Goal: Task Accomplishment & Management: Use online tool/utility

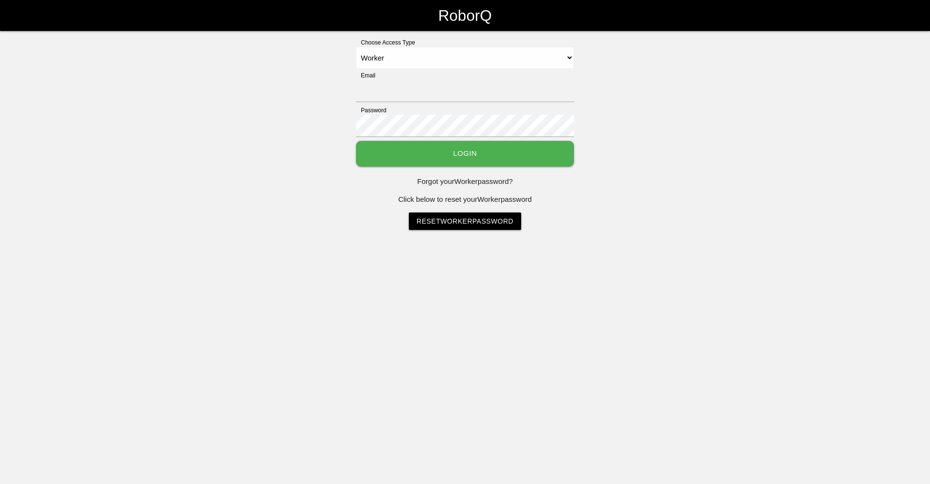
select select "Worker"
type input "[EMAIL_ADDRESS][DOMAIN_NAME]"
click at [361, 152] on button "Login" at bounding box center [465, 154] width 218 height 26
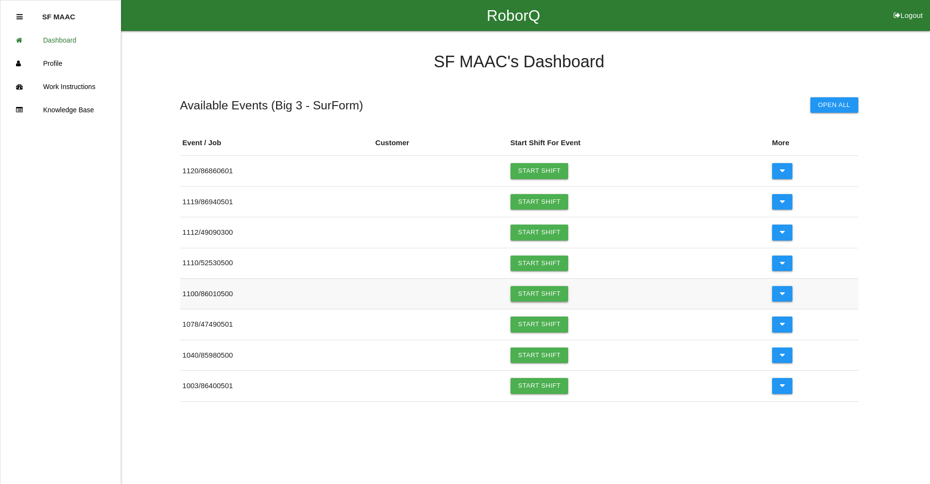
click at [521, 300] on link "Start Shift" at bounding box center [540, 294] width 58 height 16
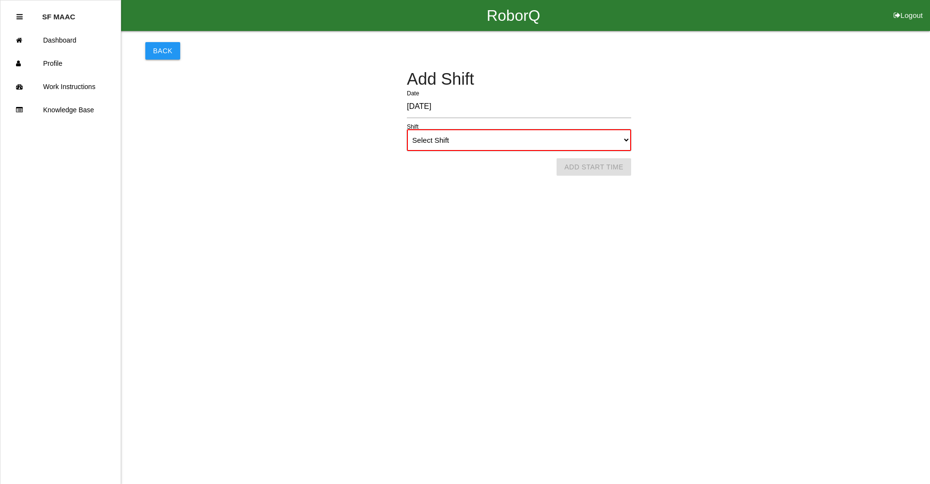
click at [623, 136] on select "Select Shift 1st Shift 2nd Shift 3rd Shift 4th Shift" at bounding box center [519, 140] width 224 height 22
select select "1"
click at [407, 129] on select "Select Shift 1st Shift 2nd Shift 3rd Shift 4th Shift" at bounding box center [519, 140] width 224 height 22
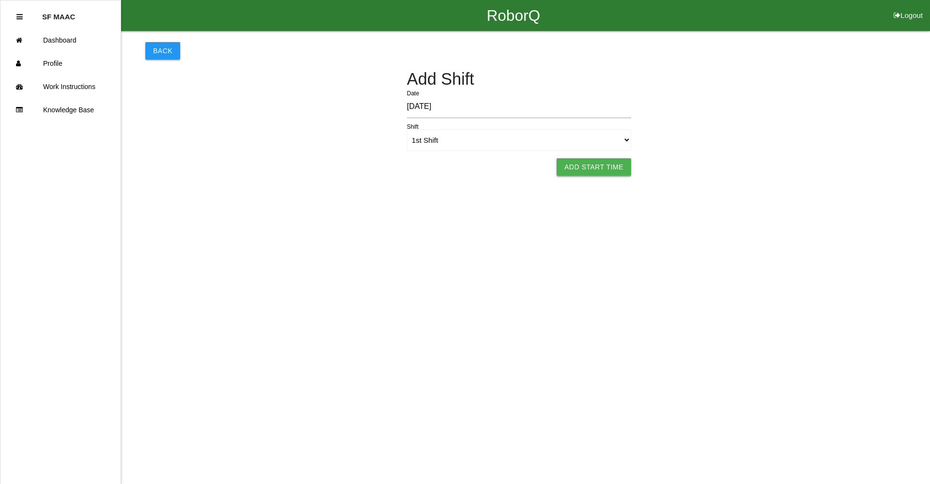
click at [614, 165] on button "Add Start Time" at bounding box center [594, 166] width 75 height 17
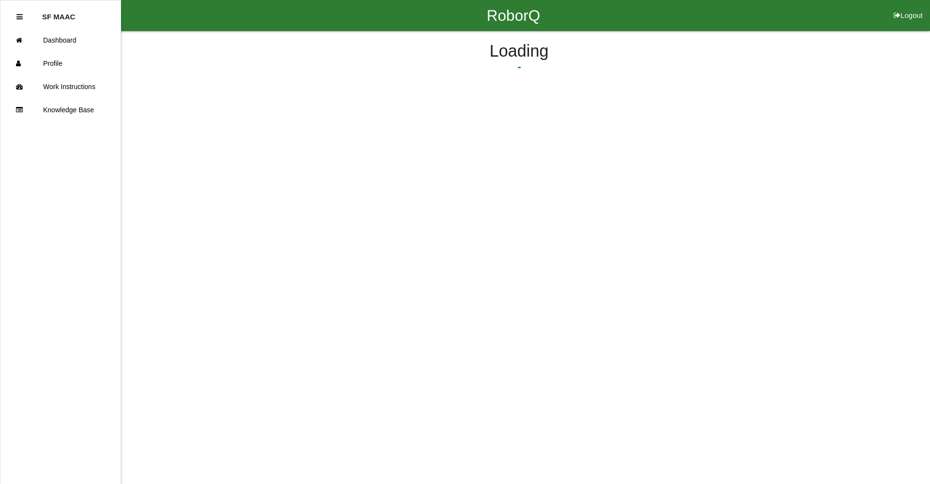
select select "6"
select select "7"
click at [615, 153] on button "Submit Start Time" at bounding box center [645, 150] width 86 height 17
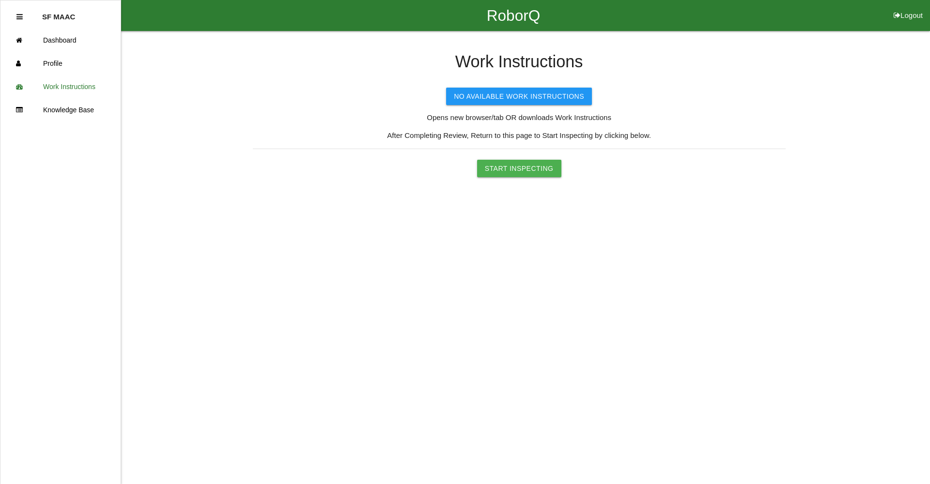
click at [512, 151] on div "Work Instructions No Available Work Instructions Opens new browser/tab OR downl…" at bounding box center [519, 104] width 533 height 146
click at [521, 166] on button "Start Inspecting" at bounding box center [519, 168] width 84 height 17
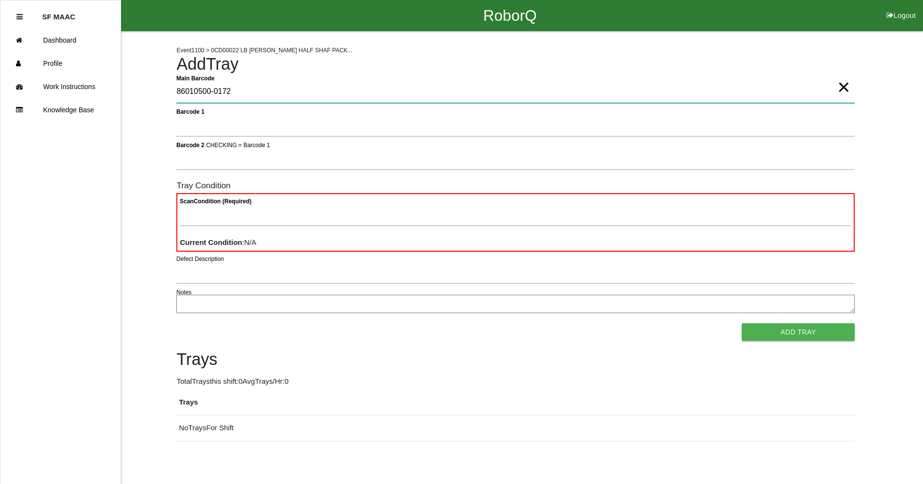
type Barcode "86010500-0172"
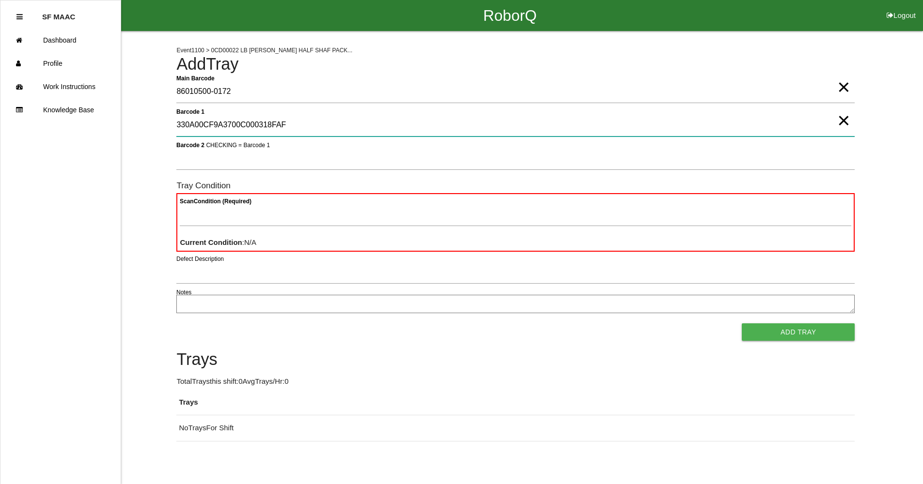
type 1 "330A00CF9A3700C000318FAF"
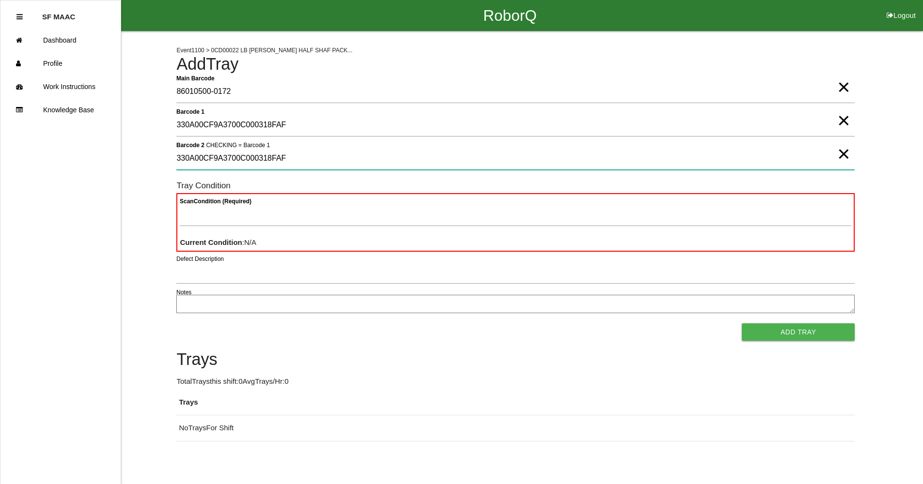
type 2 "330A00CF9A3700C000318FAF"
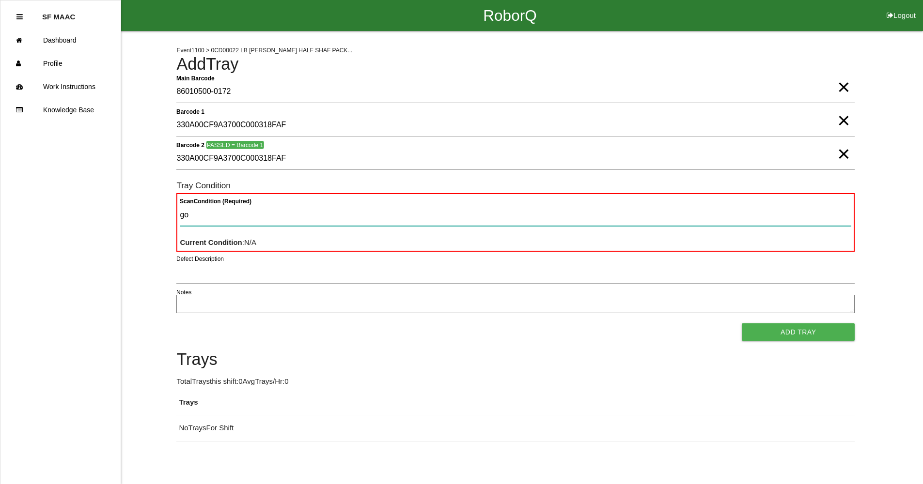
type Condition "goo"
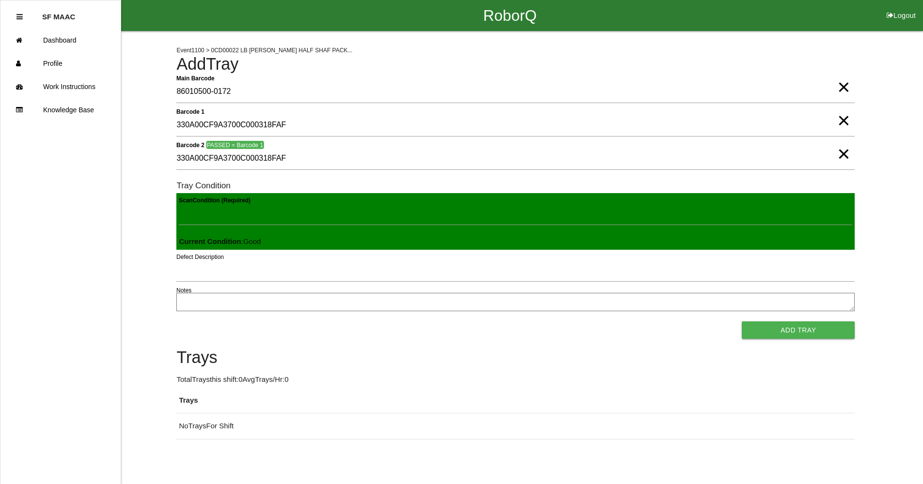
click at [742, 322] on button "Add Tray" at bounding box center [798, 330] width 113 height 17
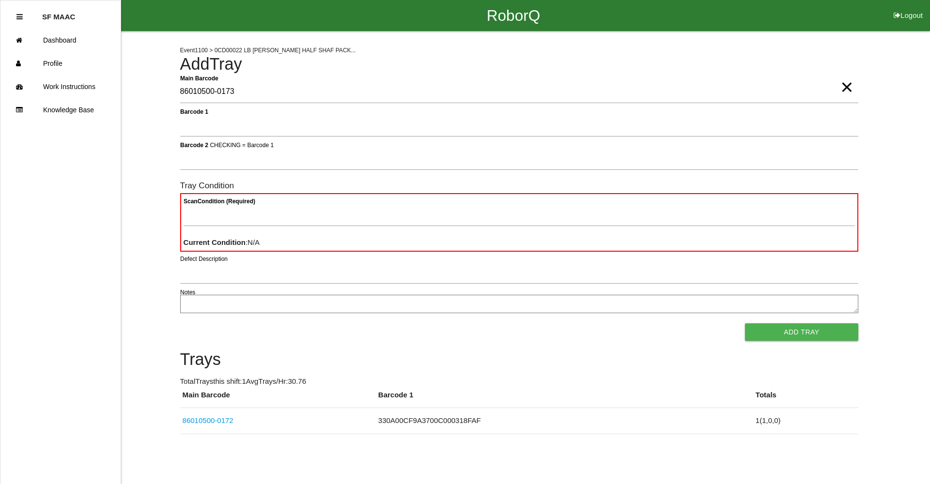
type Barcode "86010500-0173"
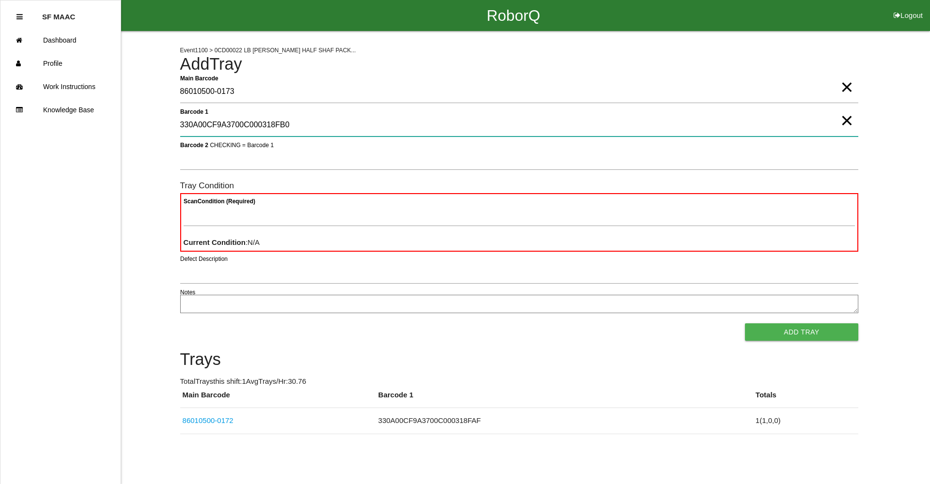
type 1 "330A00CF9A3700C000318FB0"
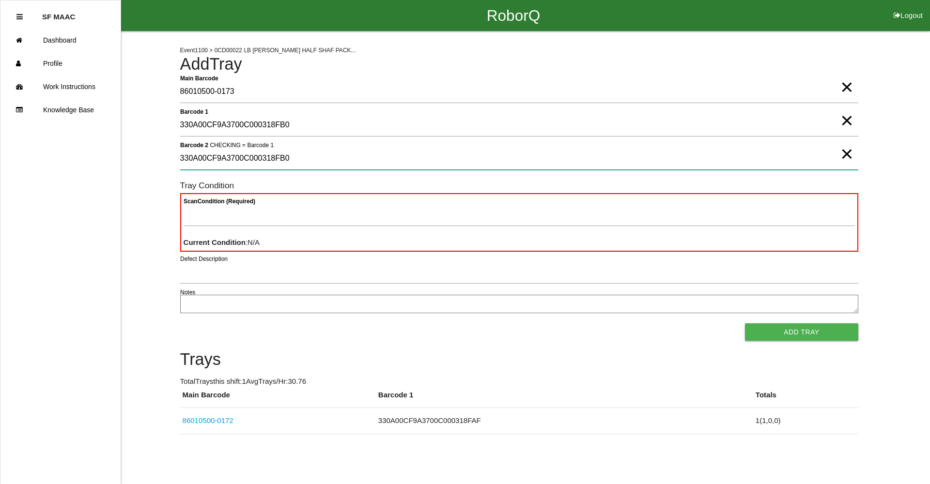
type 2 "330A00CF9A3700C000318FB0"
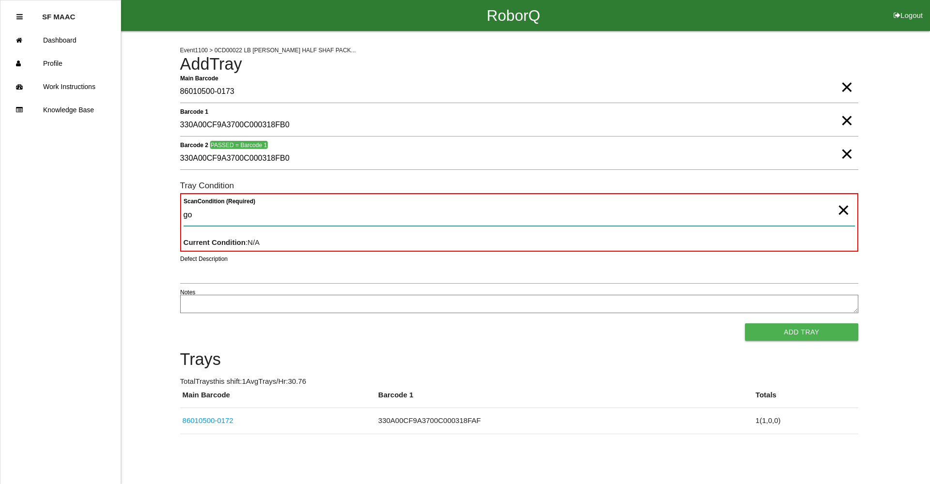
type Condition "goo"
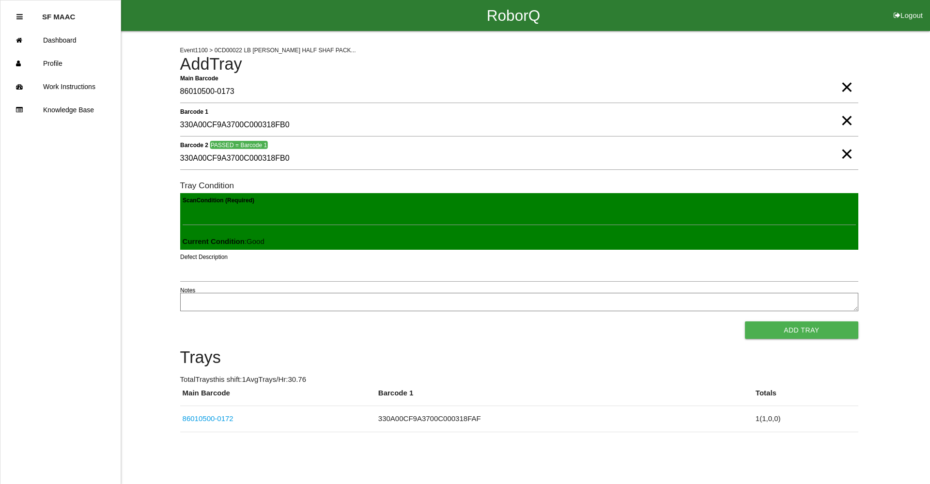
click at [745, 322] on button "Add Tray" at bounding box center [801, 330] width 113 height 17
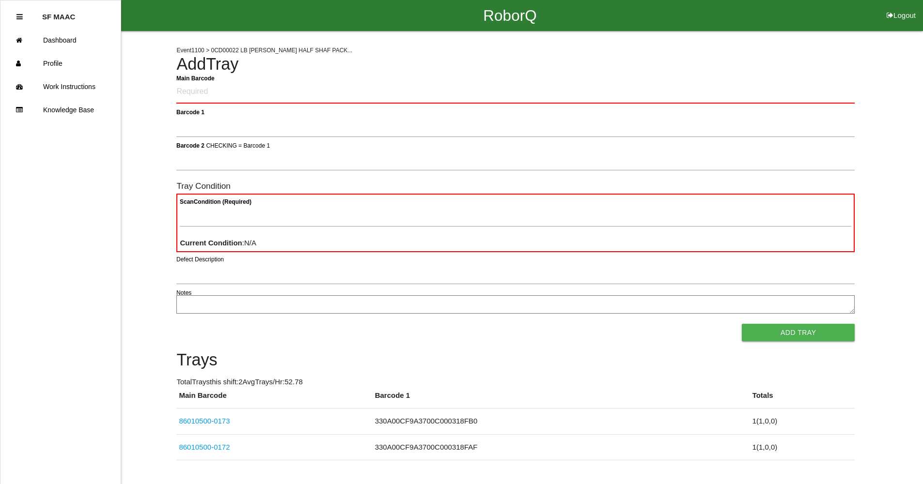
click button "Logout" at bounding box center [901, 3] width 44 height 7
select select "Worker"
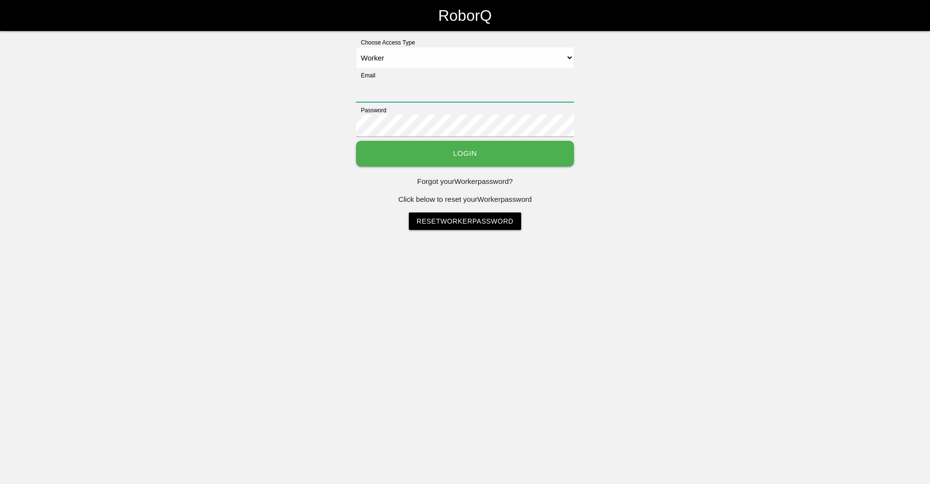
type input "[EMAIL_ADDRESS][DOMAIN_NAME]"
click at [356, 47] on select "Select Access Type Admin Customer Supervisor Worker" at bounding box center [465, 58] width 218 height 22
click at [532, 156] on button "Login" at bounding box center [465, 154] width 218 height 26
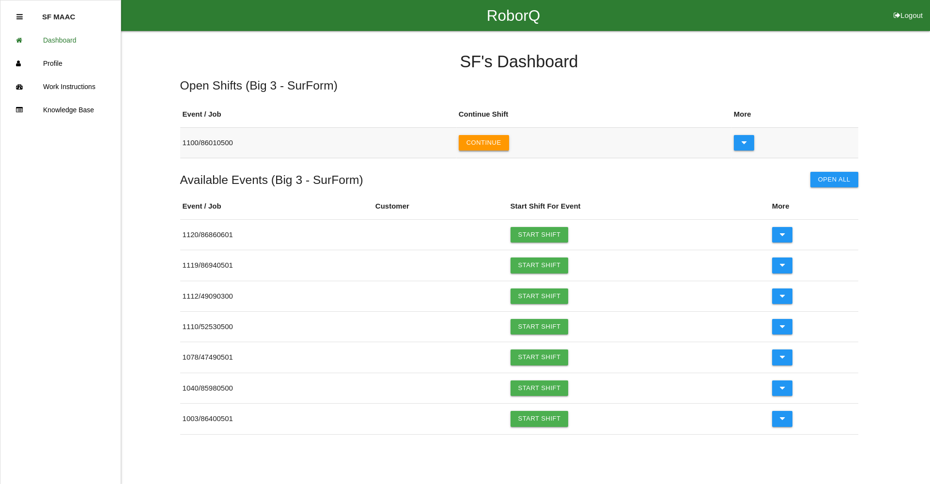
click at [490, 141] on button "Continue" at bounding box center [484, 143] width 50 height 16
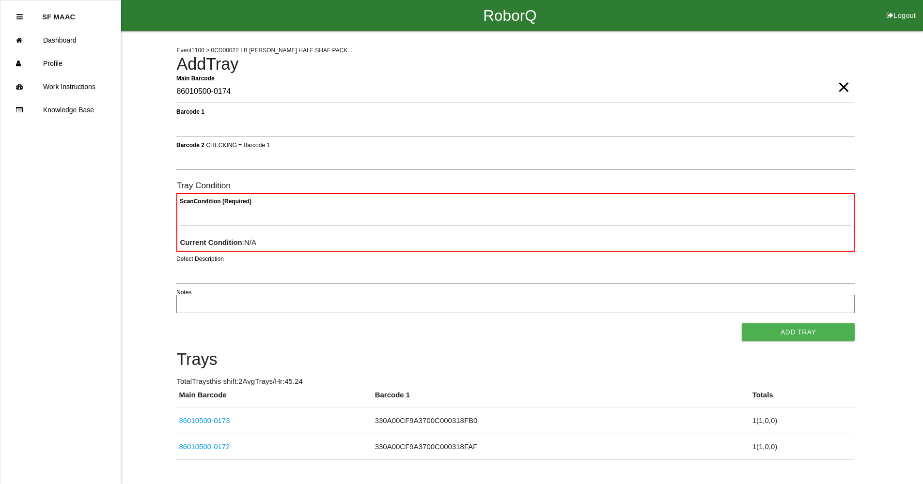
type Barcode "86010500-0174"
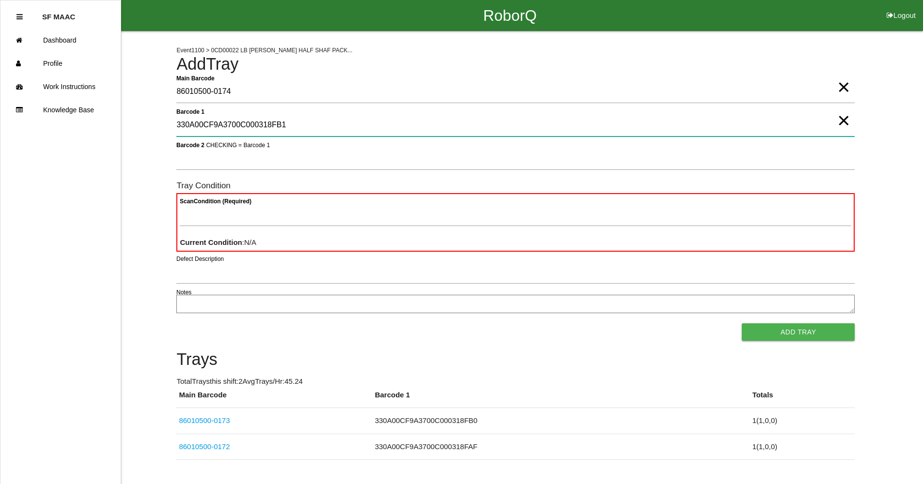
type 1 "330A00CF9A3700C000318FB1"
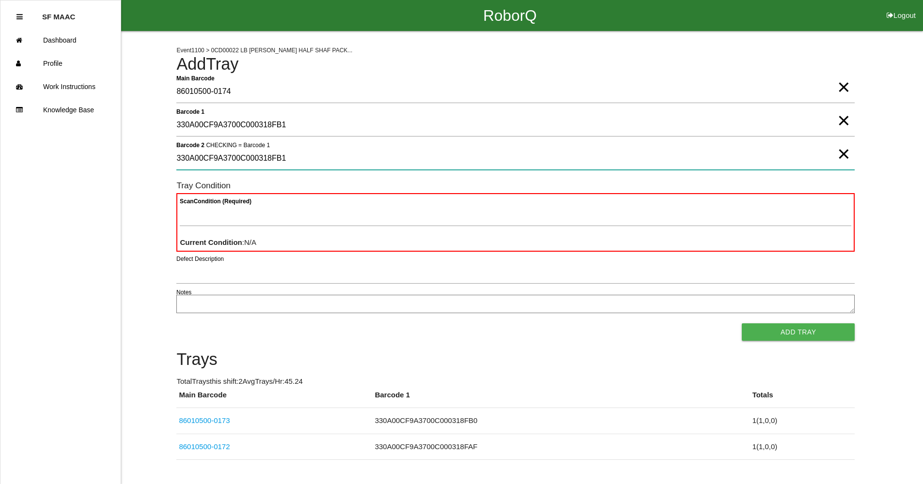
type 2 "330A00CF9A3700C000318FB1"
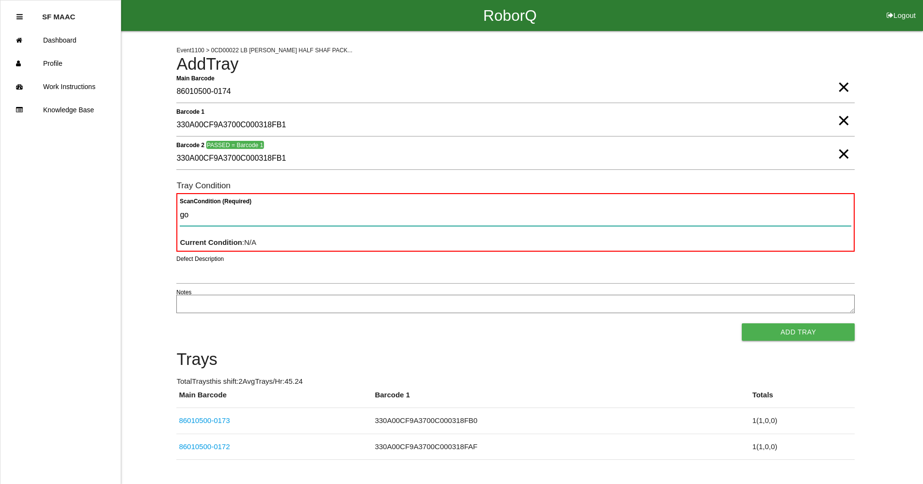
type Condition "goo"
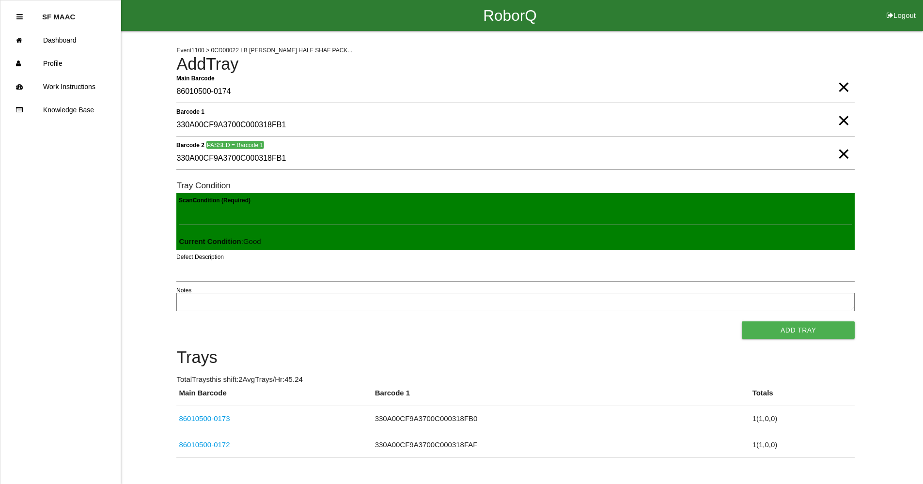
click at [742, 322] on button "Add Tray" at bounding box center [798, 330] width 113 height 17
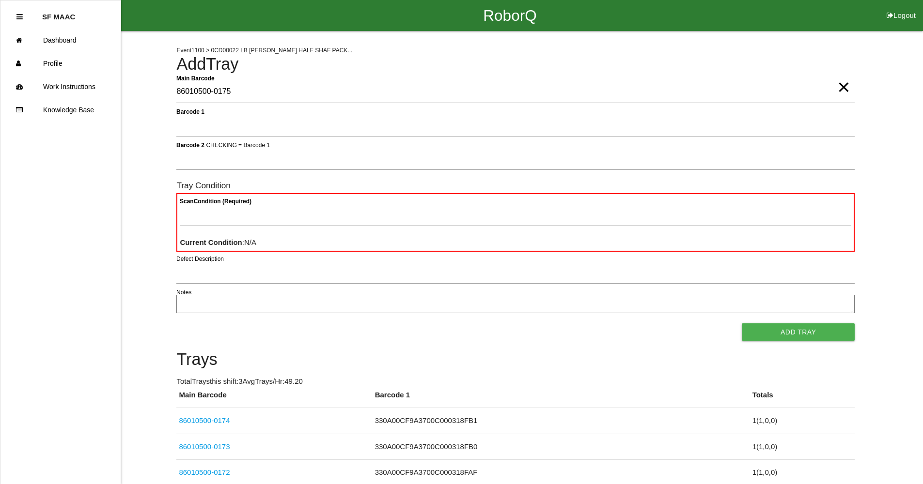
type Barcode "86010500-0175"
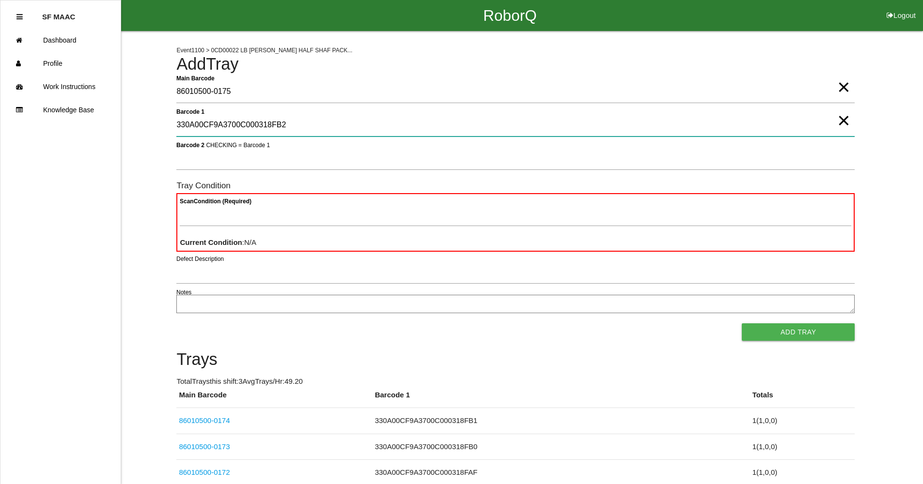
type 1 "330A00CF9A3700C000318FB2"
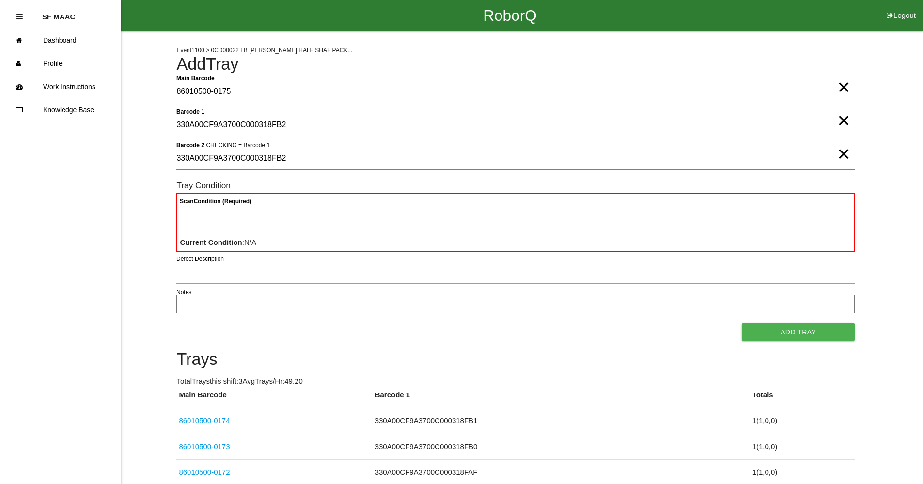
type 2 "330A00CF9A3700C000318FB2"
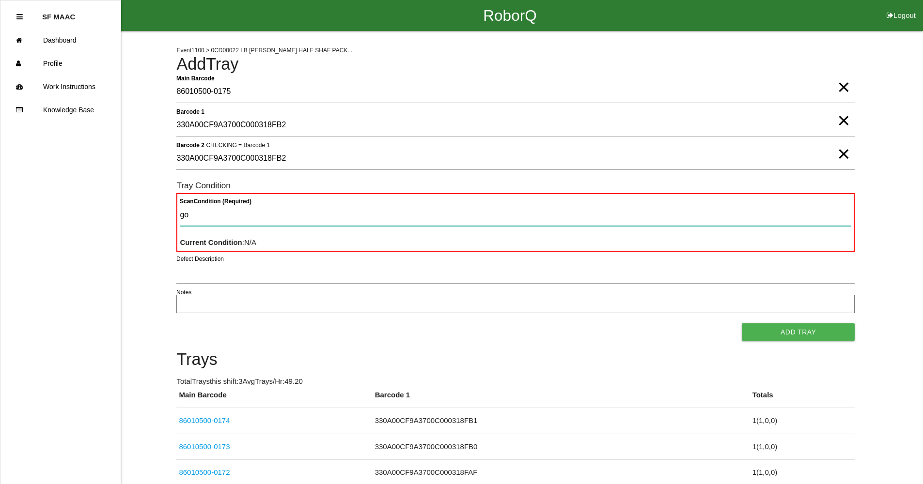
type Condition "goo"
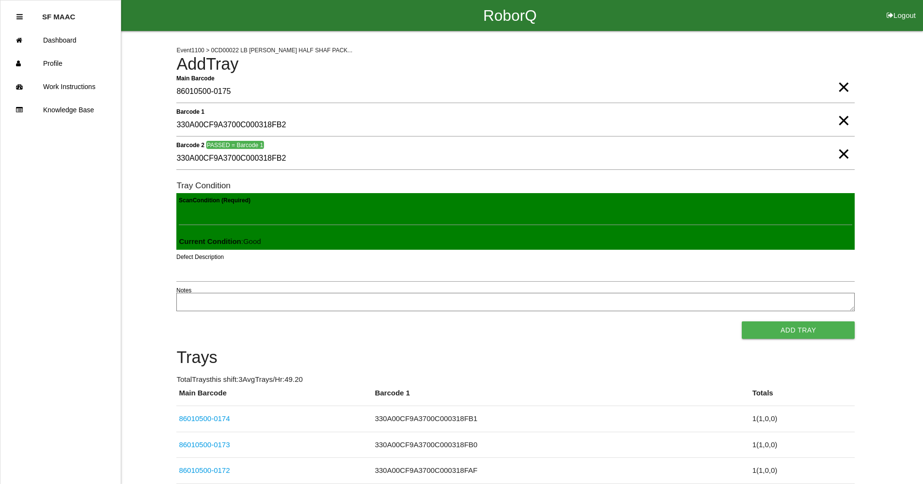
click at [742, 322] on button "Add Tray" at bounding box center [798, 330] width 113 height 17
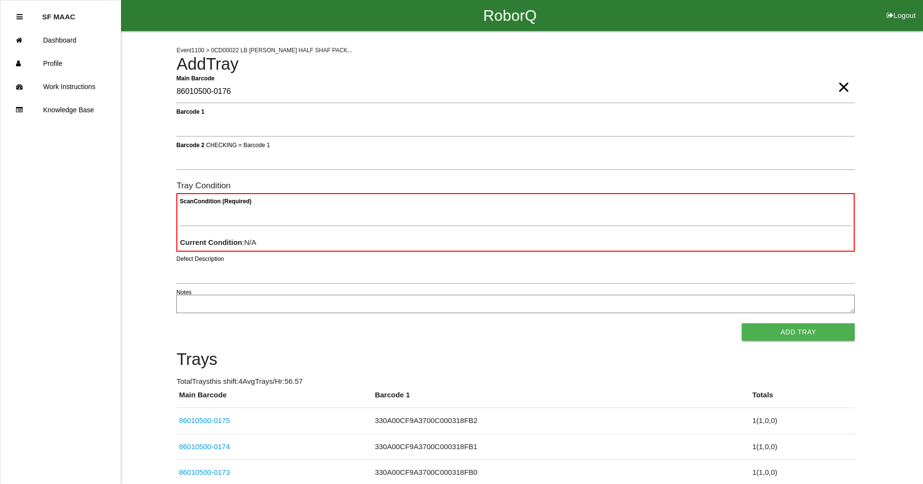
type Barcode "86010500-0176"
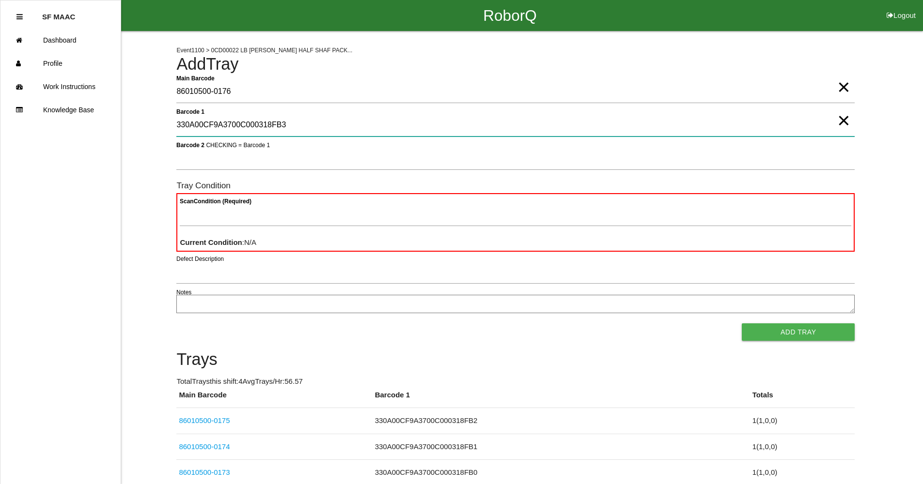
type 1 "330A00CF9A3700C000318FB3"
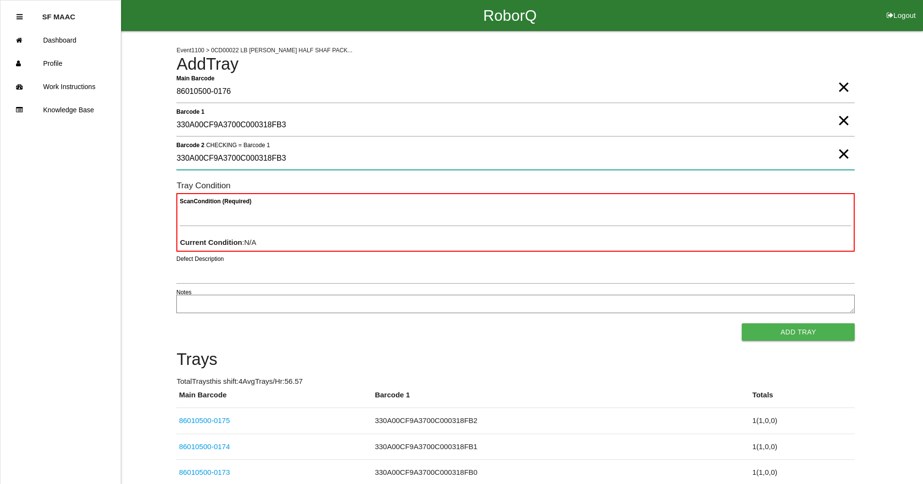
type 2 "330A00CF9A3700C000318FB3"
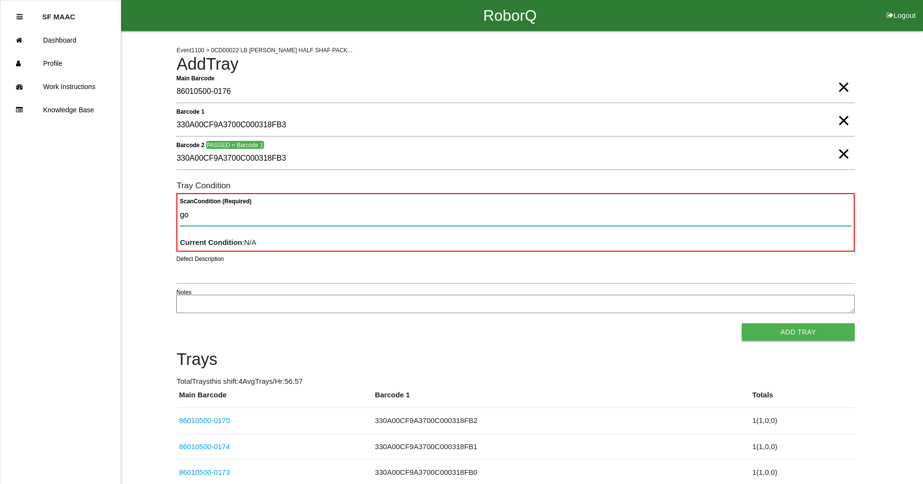
type Condition "goo"
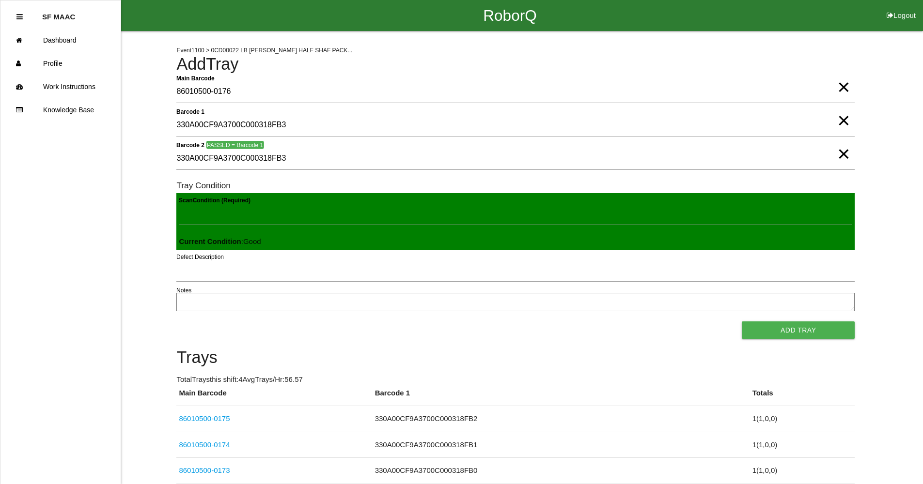
click at [742, 322] on button "Add Tray" at bounding box center [798, 330] width 113 height 17
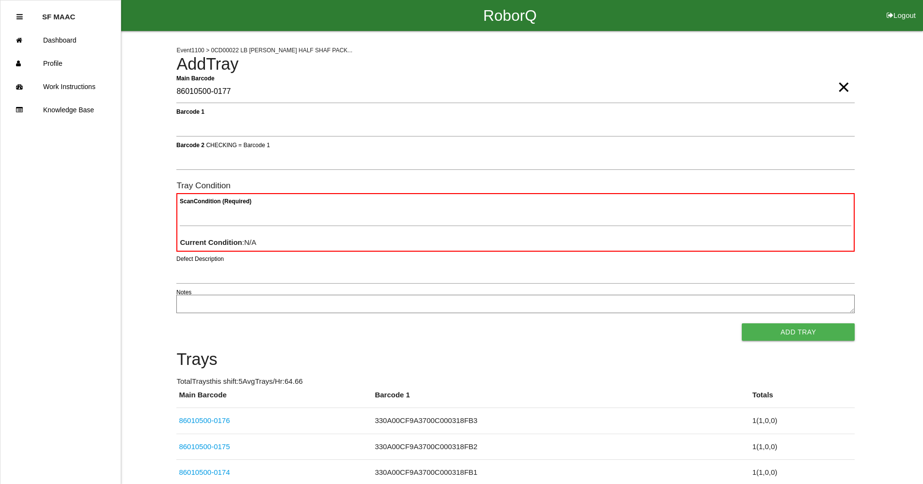
type Barcode "86010500-0177"
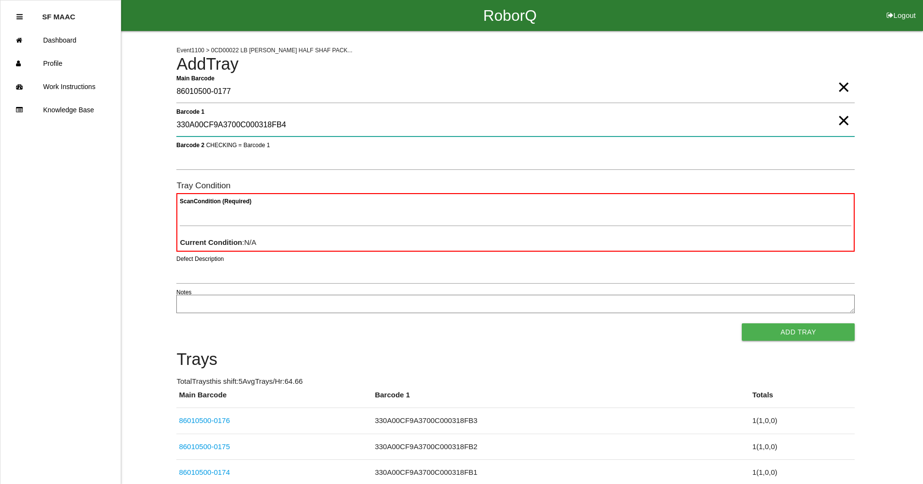
type 1 "330A00CF9A3700C000318FB4"
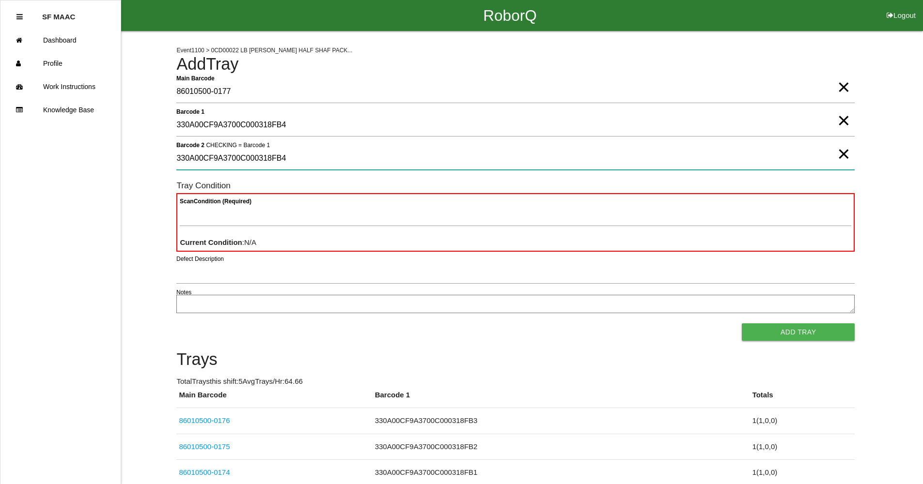
type 2 "330A00CF9A3700C000318FB4"
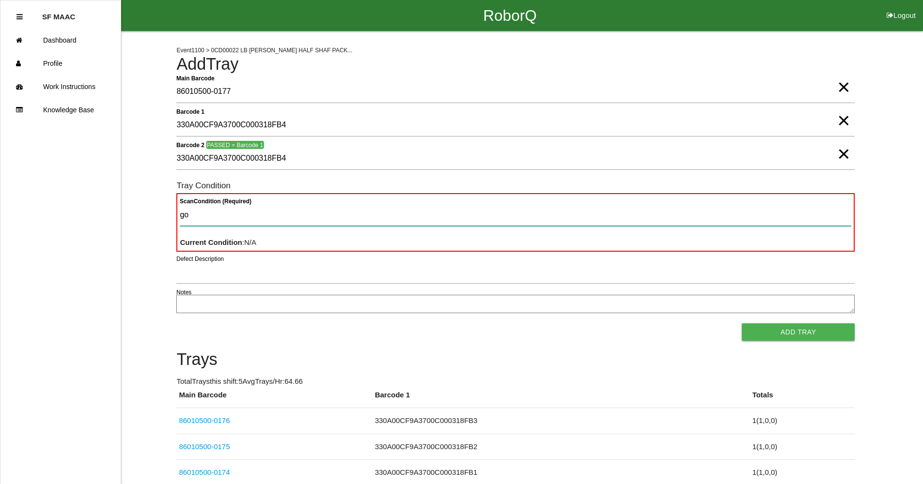
type Condition "goo"
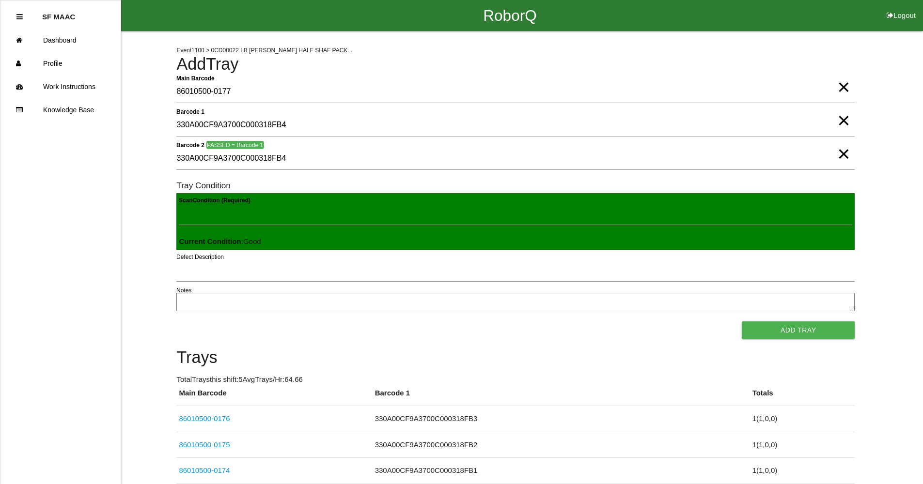
click at [742, 322] on button "Add Tray" at bounding box center [798, 330] width 113 height 17
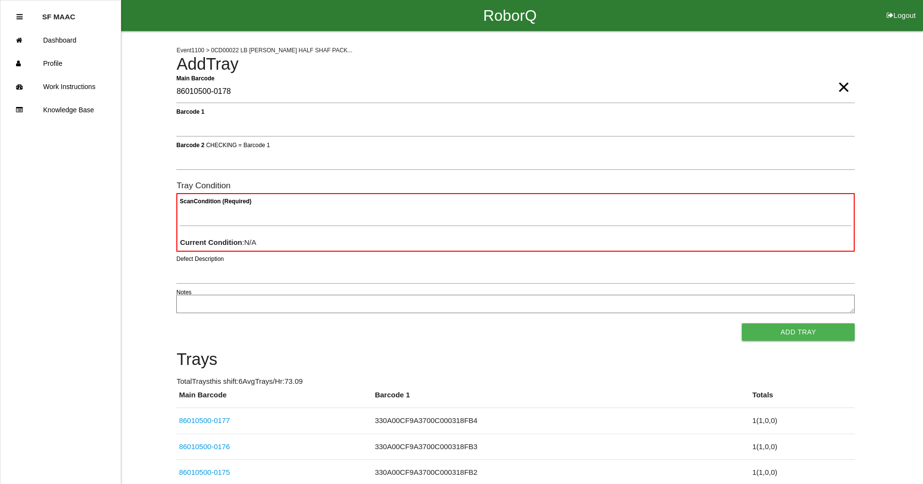
type Barcode "86010500-0178"
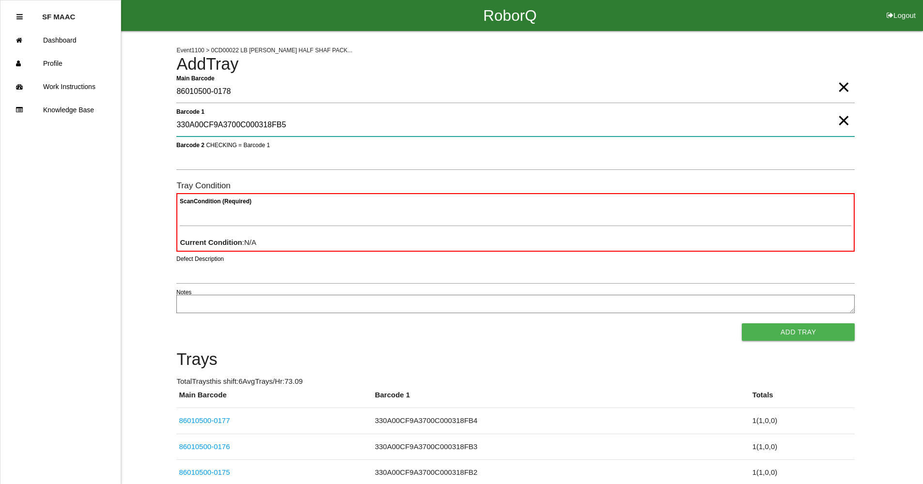
type 1 "330A00CF9A3700C000318FB5"
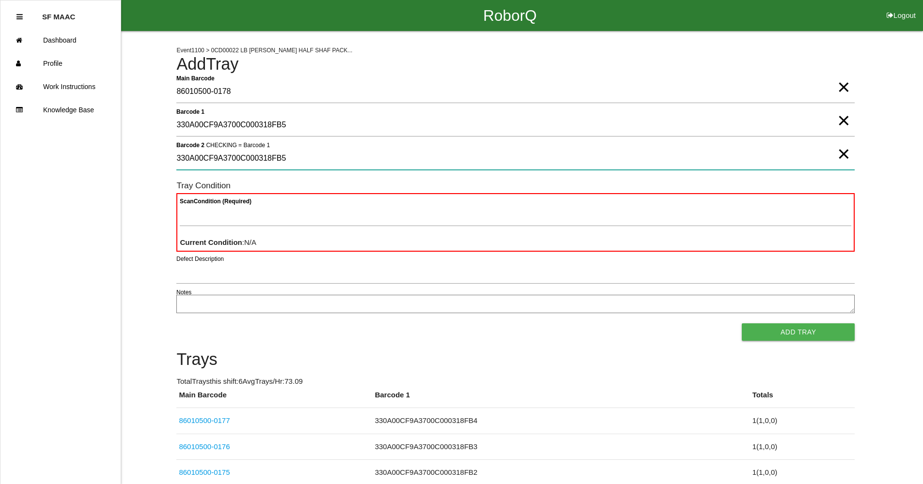
type 2 "330A00CF9A3700C000318FB5"
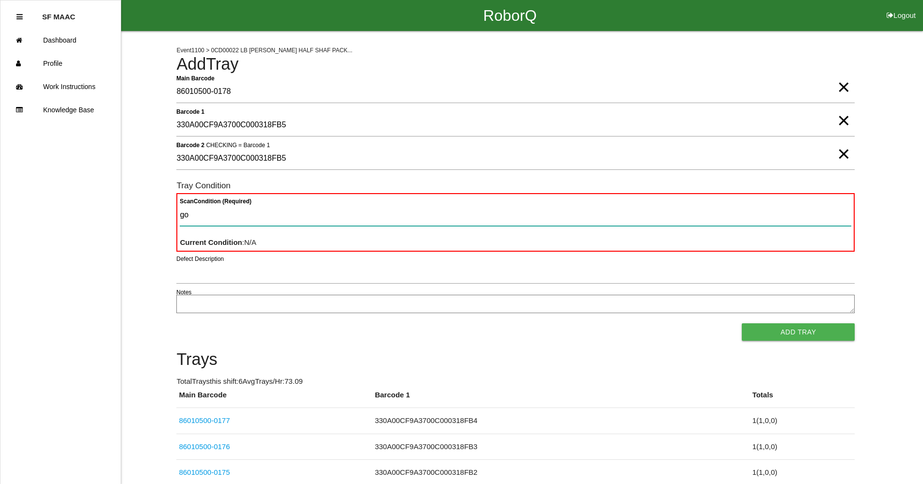
type Condition "goo"
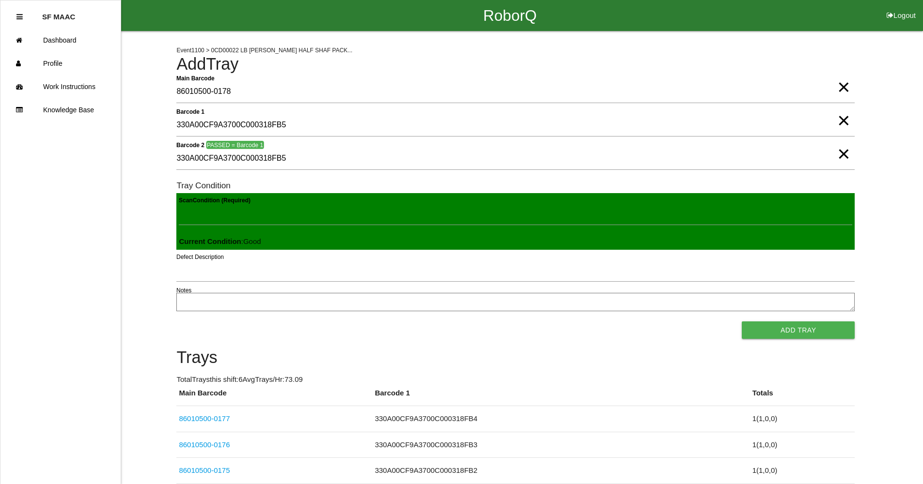
click at [742, 322] on button "Add Tray" at bounding box center [798, 330] width 113 height 17
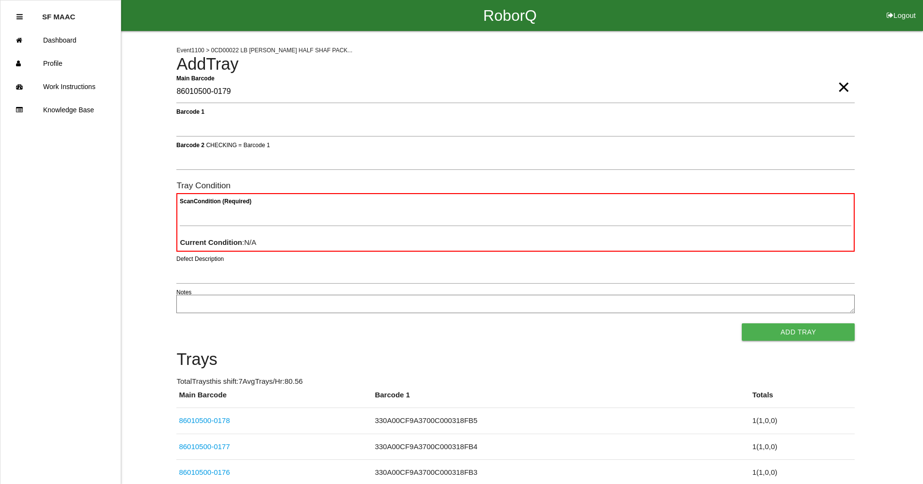
type Barcode "86010500-0179"
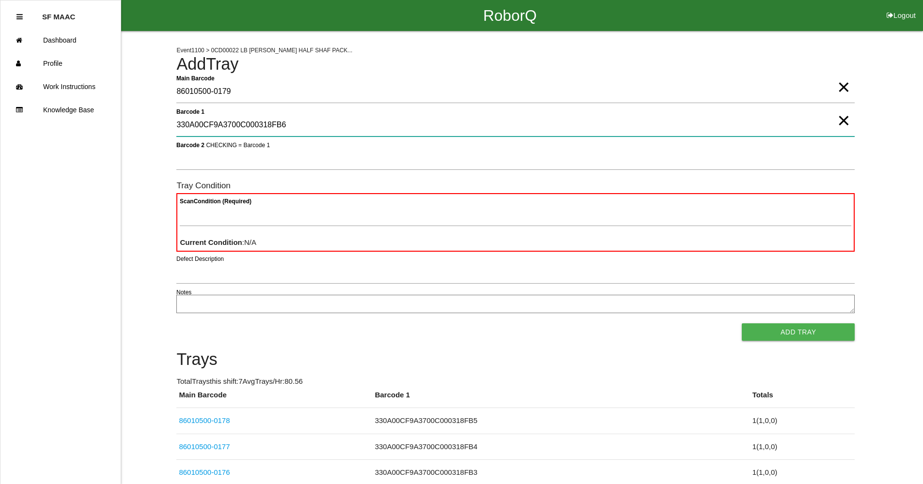
type 1 "330A00CF9A3700C000318FB6"
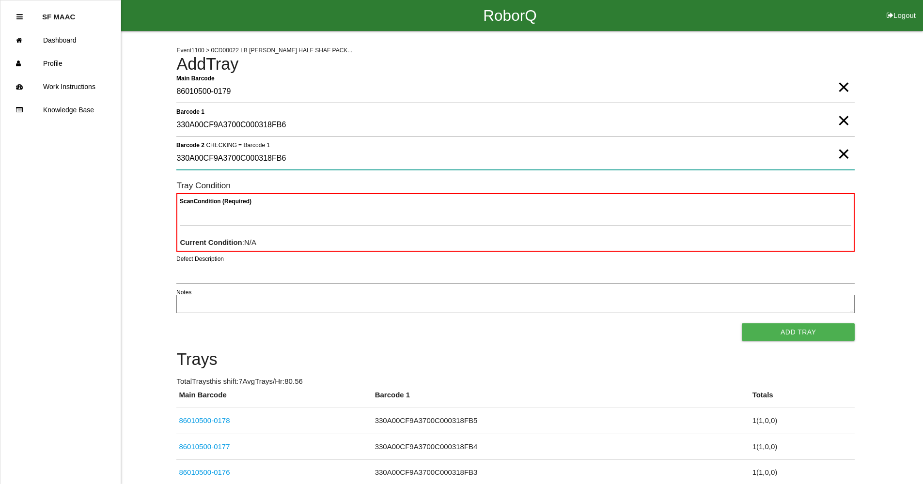
type 2 "330A00CF9A3700C000318FB6"
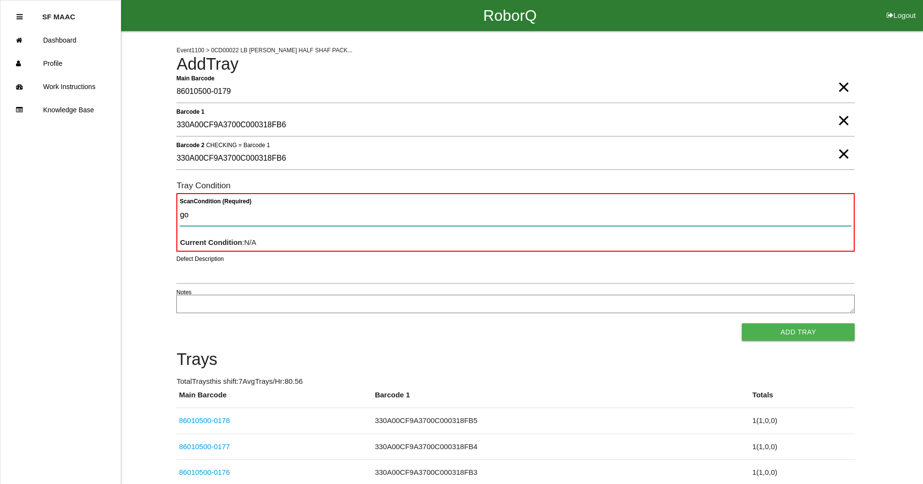
type Condition "goo"
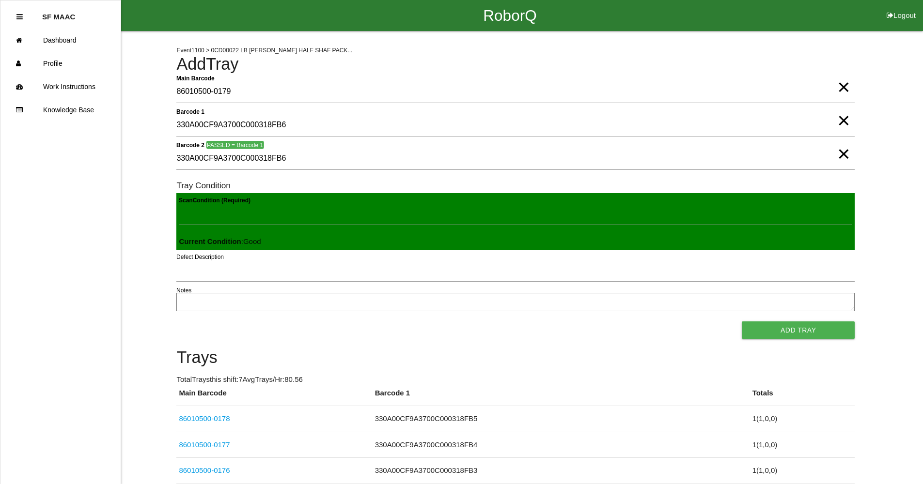
click at [742, 322] on button "Add Tray" at bounding box center [798, 330] width 113 height 17
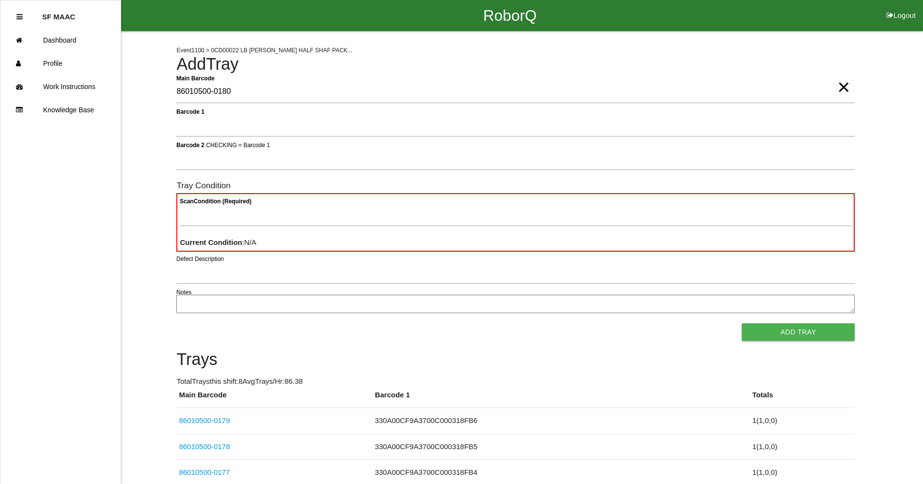
type Barcode "86010500-0180"
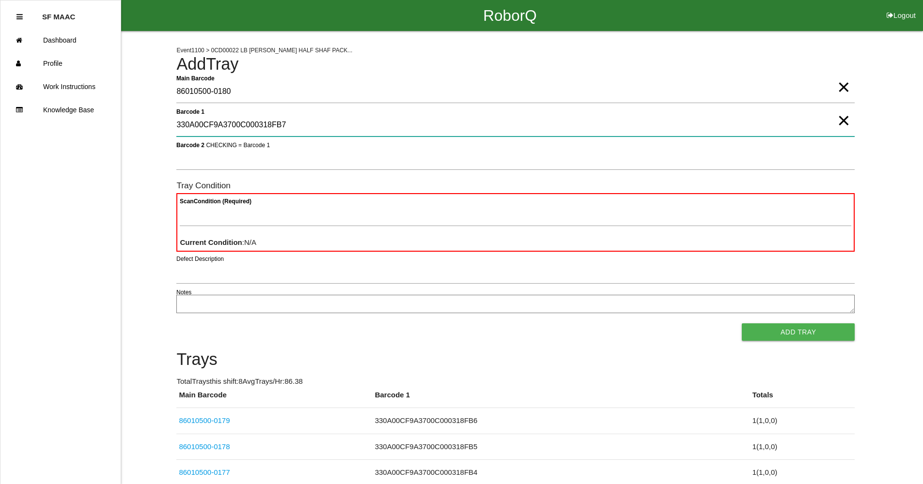
type 1 "330A00CF9A3700C000318FB7"
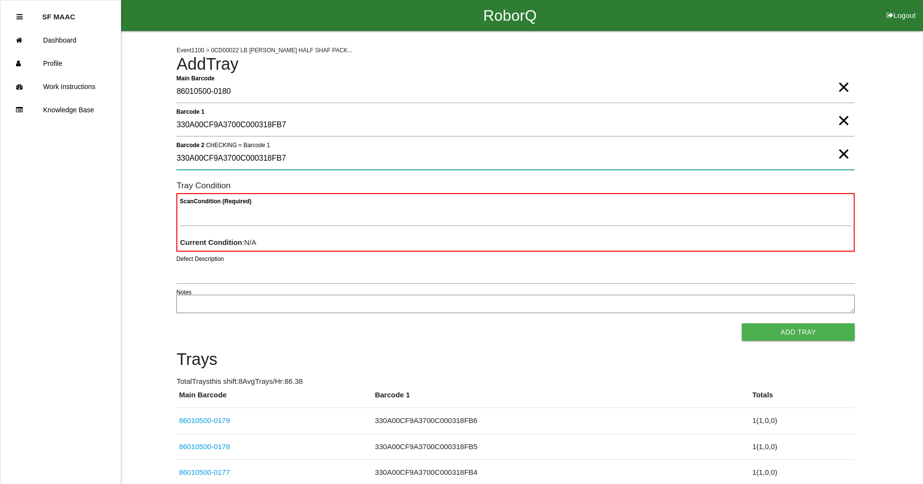
type 2 "330A00CF9A3700C000318FB7"
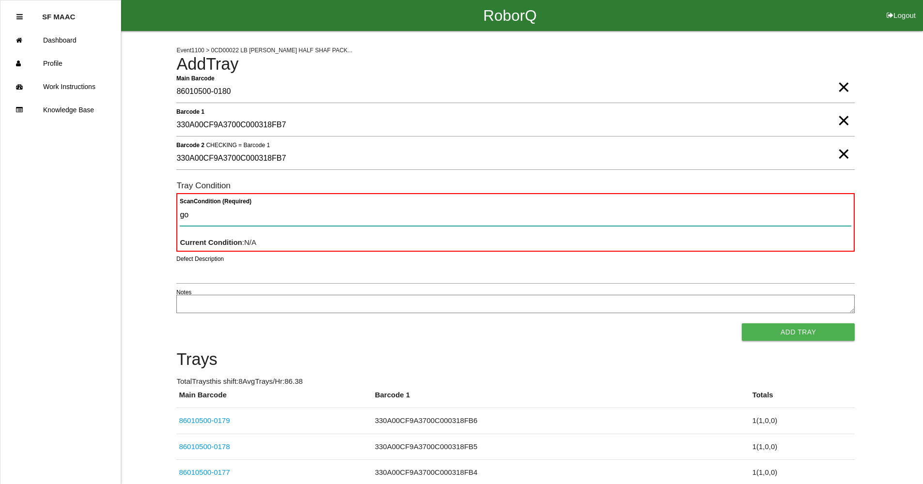
type Condition "goo"
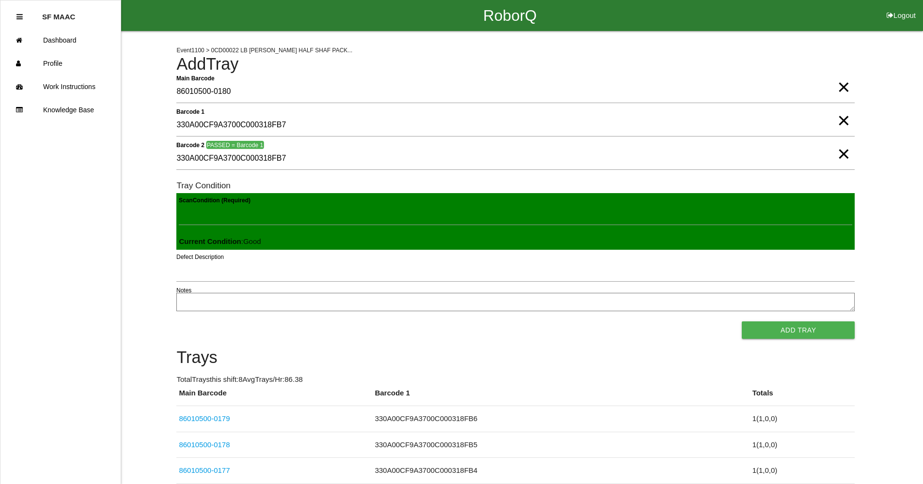
click at [742, 322] on button "Add Tray" at bounding box center [798, 330] width 113 height 17
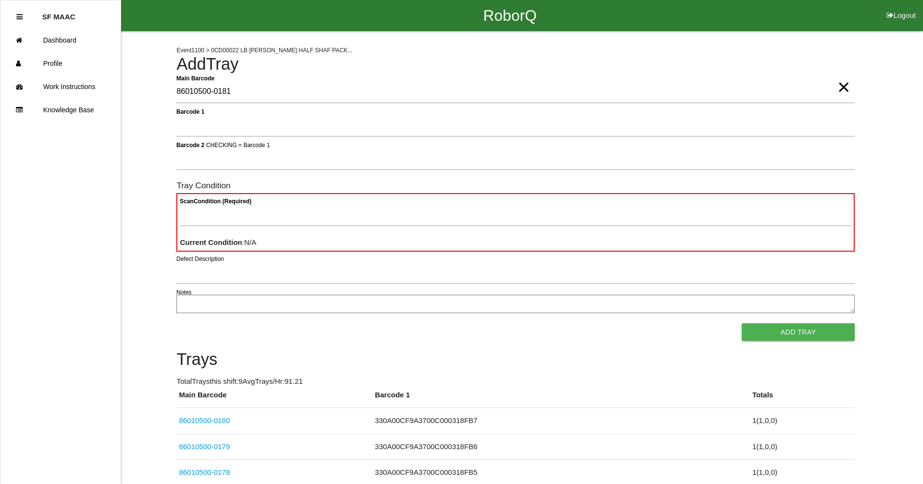
type Barcode "86010500-0181"
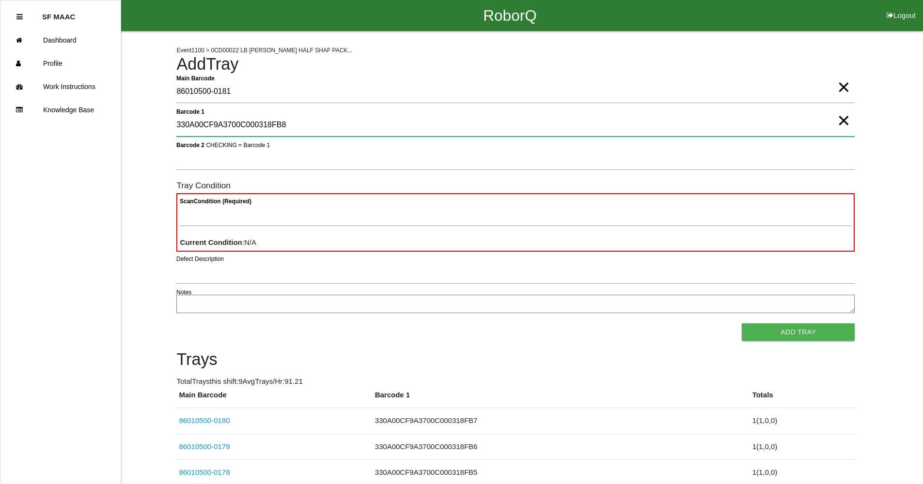
type 1 "330A00CF9A3700C000318FB8"
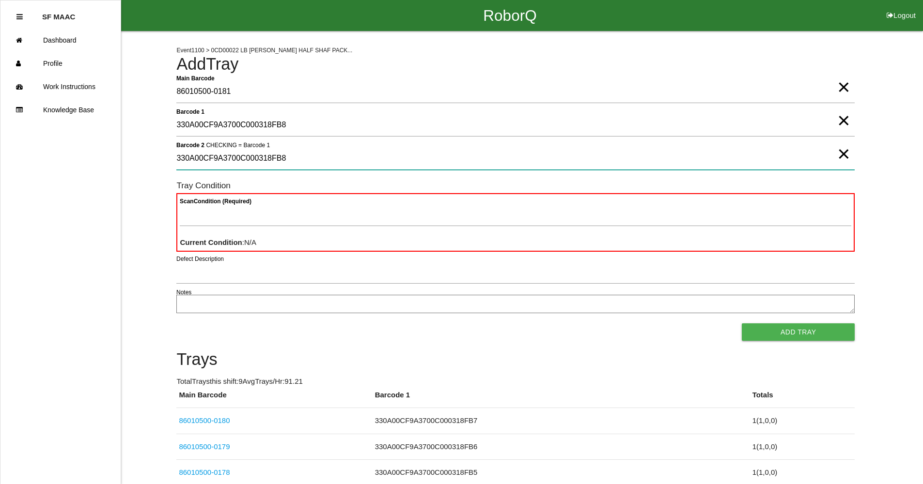
type 2 "330A00CF9A3700C000318FB8"
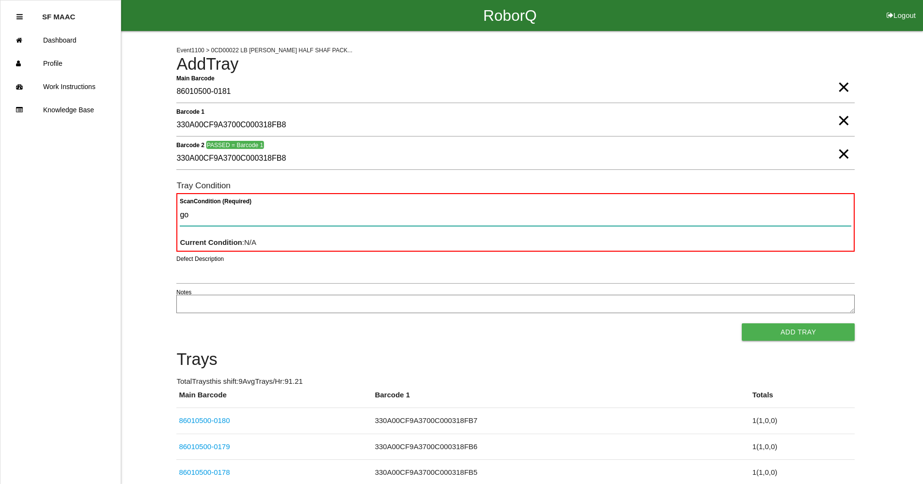
type Condition "goo"
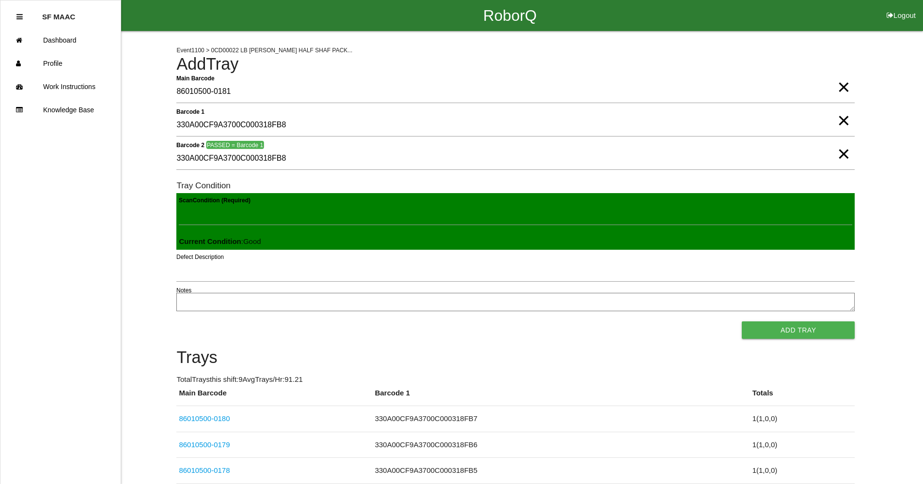
click at [742, 322] on button "Add Tray" at bounding box center [798, 330] width 113 height 17
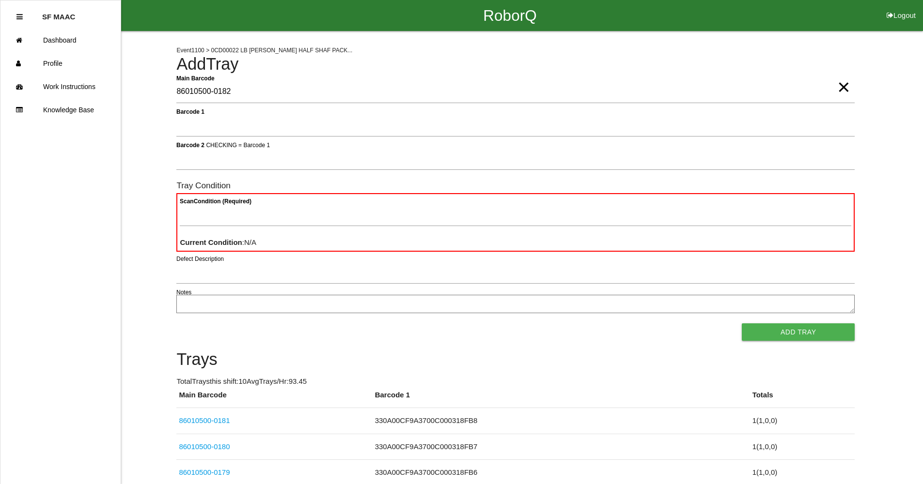
type Barcode "86010500-0182"
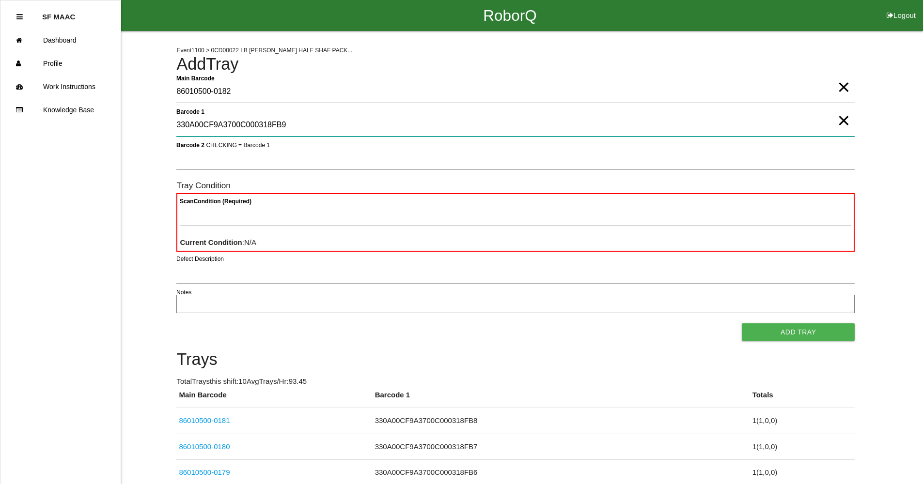
type 1 "330A00CF9A3700C000318FB9"
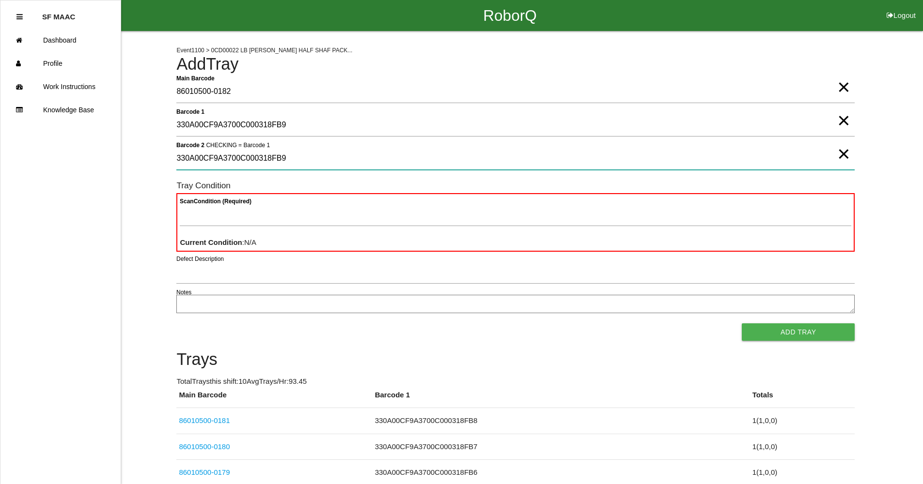
type 2 "330A00CF9A3700C000318FB9"
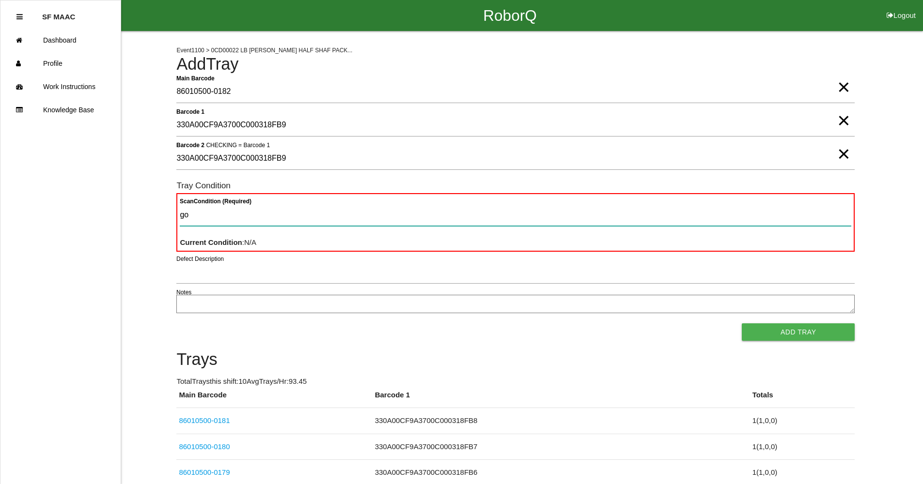
type Condition "goo"
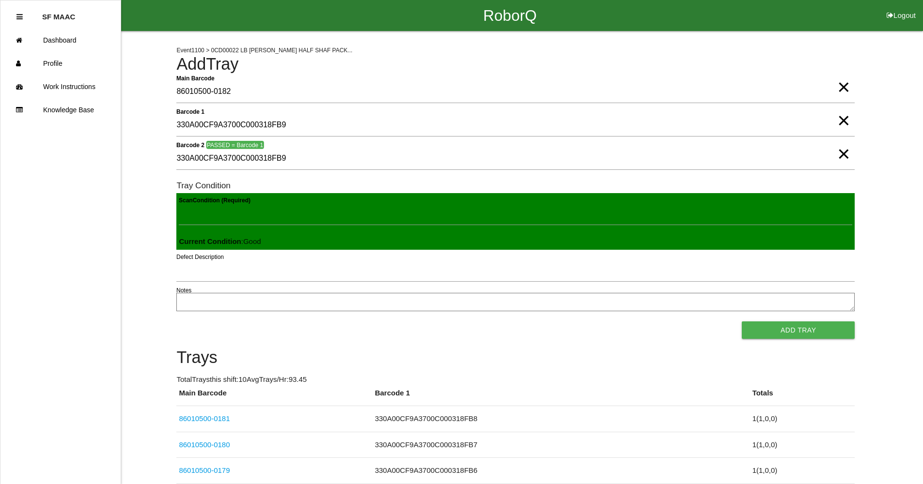
click at [742, 322] on button "Add Tray" at bounding box center [798, 330] width 113 height 17
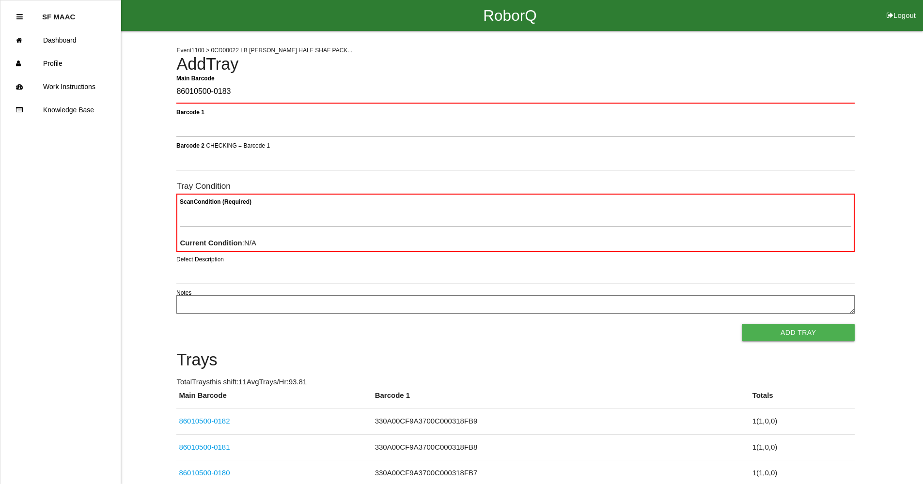
type Barcode "86010500-0183"
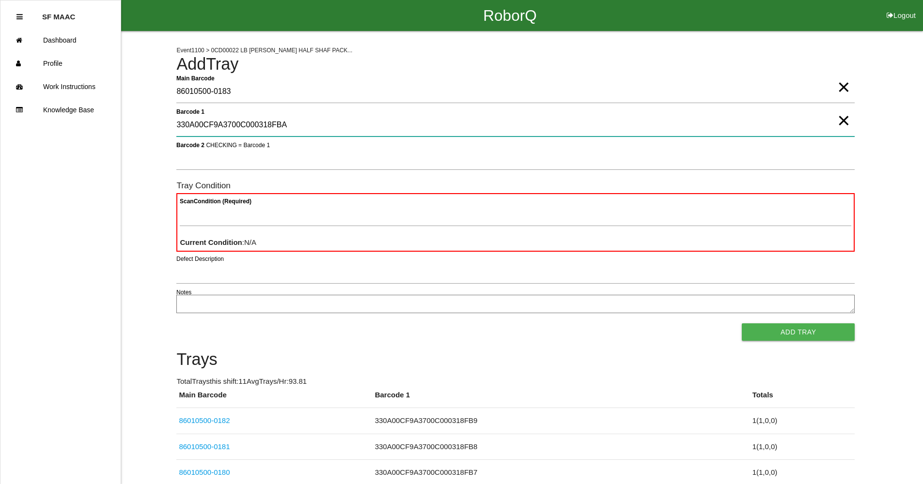
type 1 "330A00CF9A3700C000318FBA"
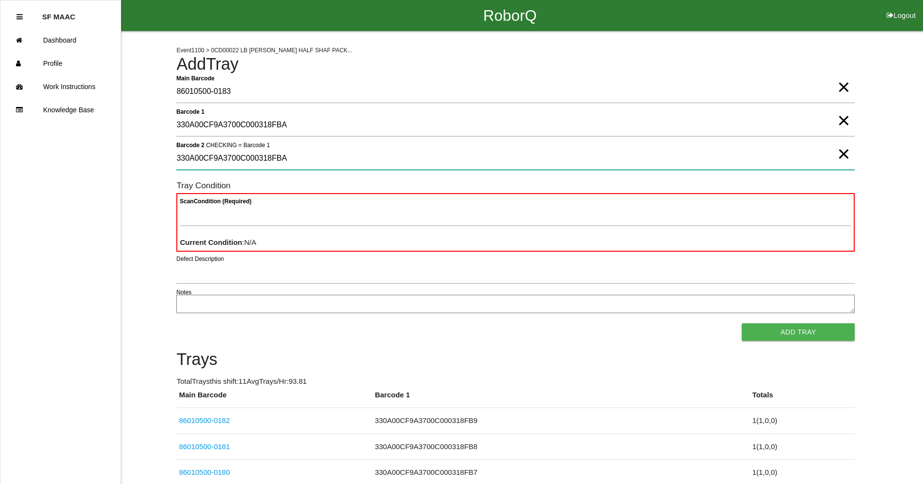
type 2 "330A00CF9A3700C000318FBA"
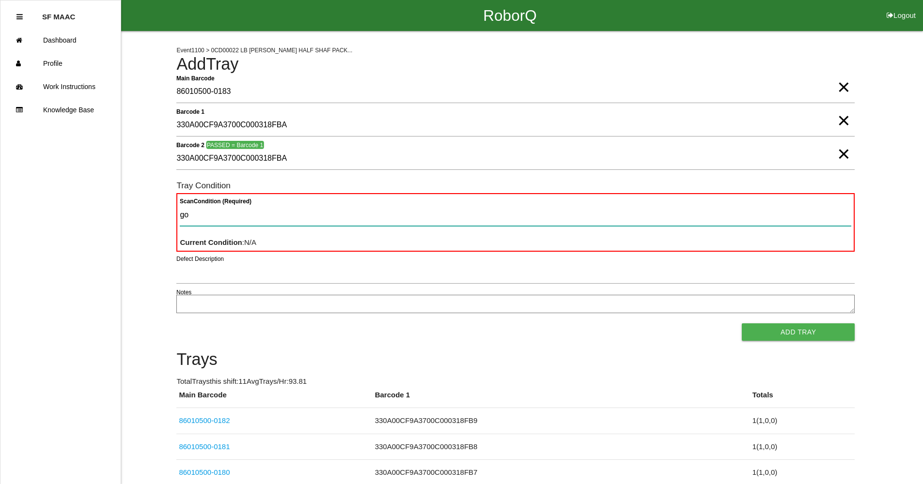
type Condition "goo"
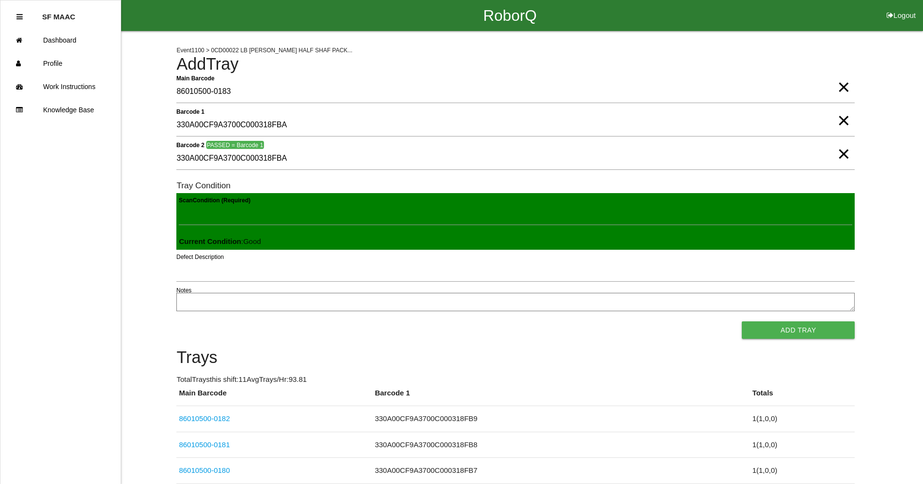
click at [742, 322] on button "Add Tray" at bounding box center [798, 330] width 113 height 17
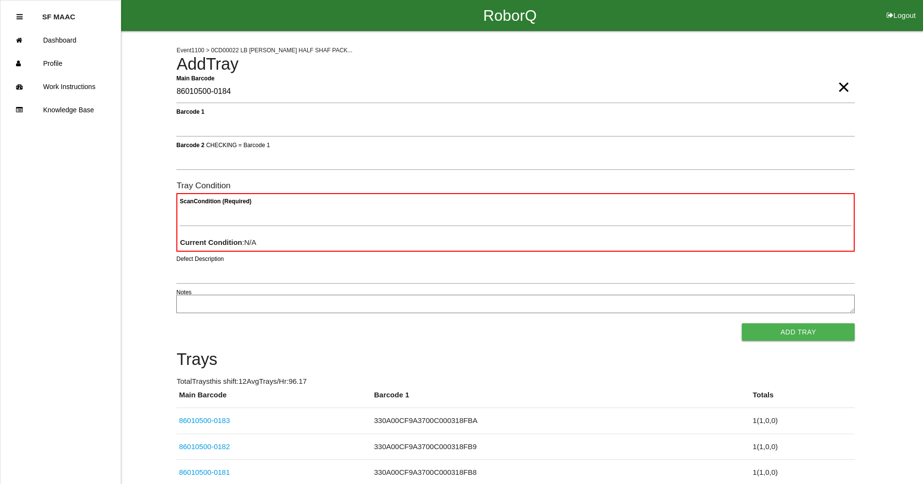
type Barcode "86010500-0184"
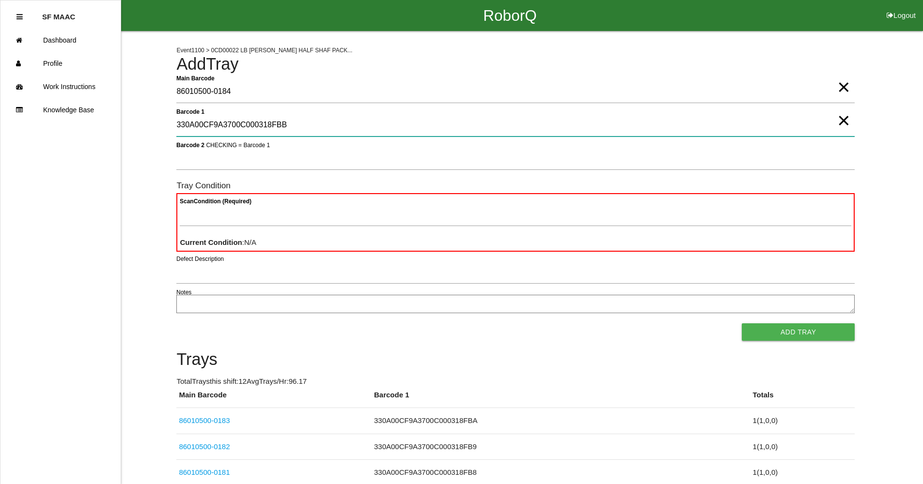
type 1 "330A00CF9A3700C000318FBB"
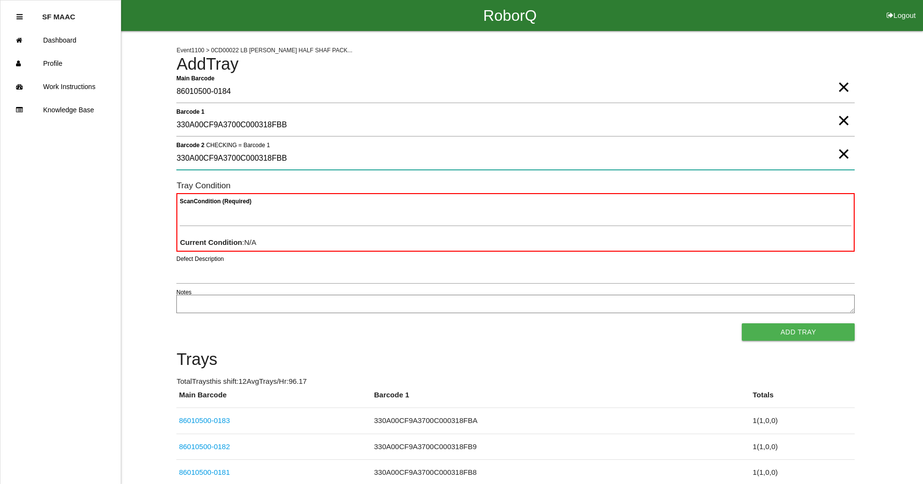
type 2 "330A00CF9A3700C000318FBB"
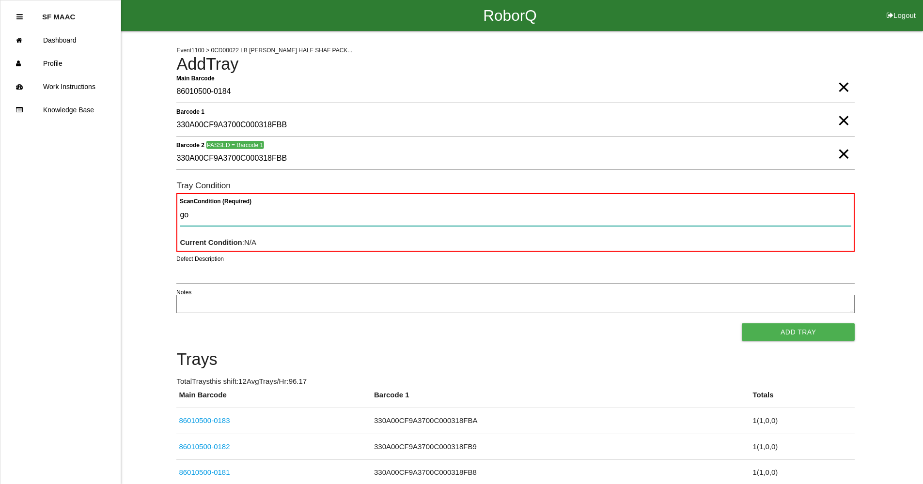
type Condition "goo"
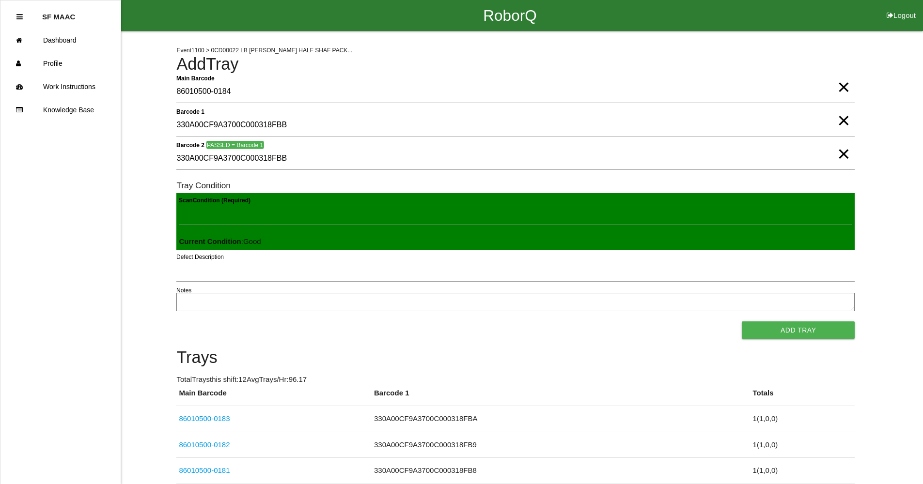
click at [742, 322] on button "Add Tray" at bounding box center [798, 330] width 113 height 17
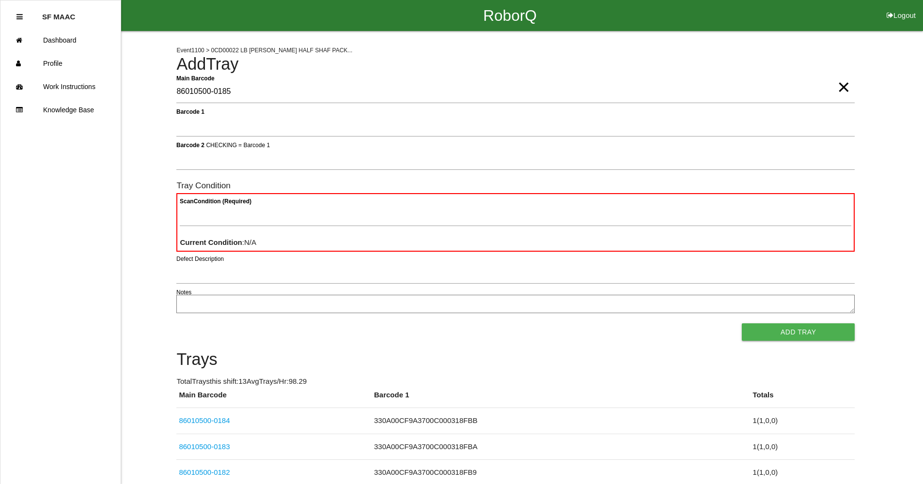
type Barcode "86010500-0185"
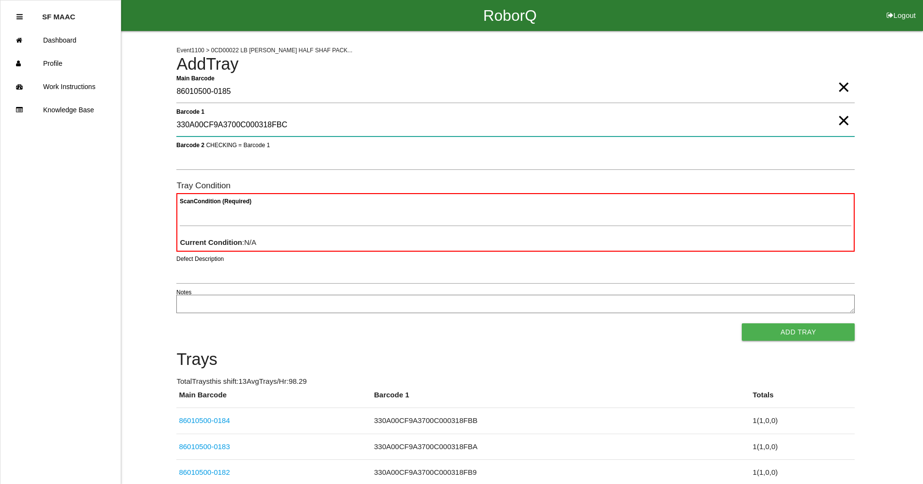
type 1 "330A00CF9A3700C000318FBC"
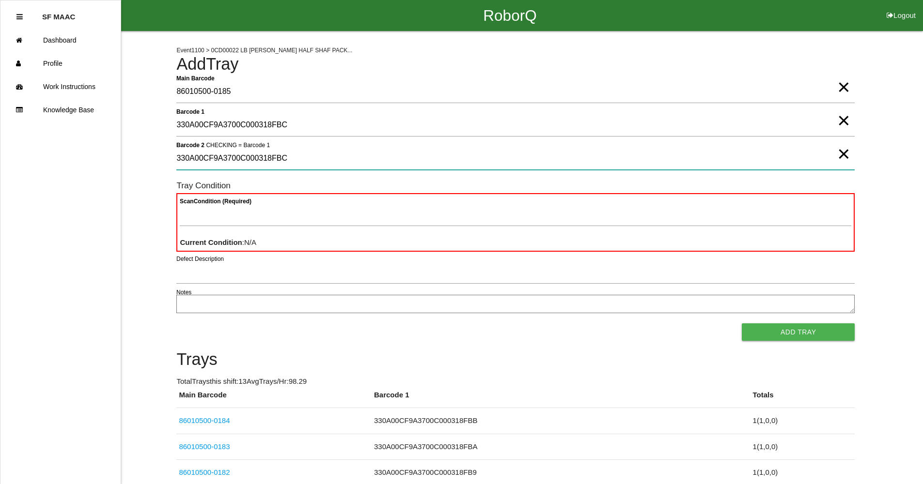
type 2 "330A00CF9A3700C000318FBC"
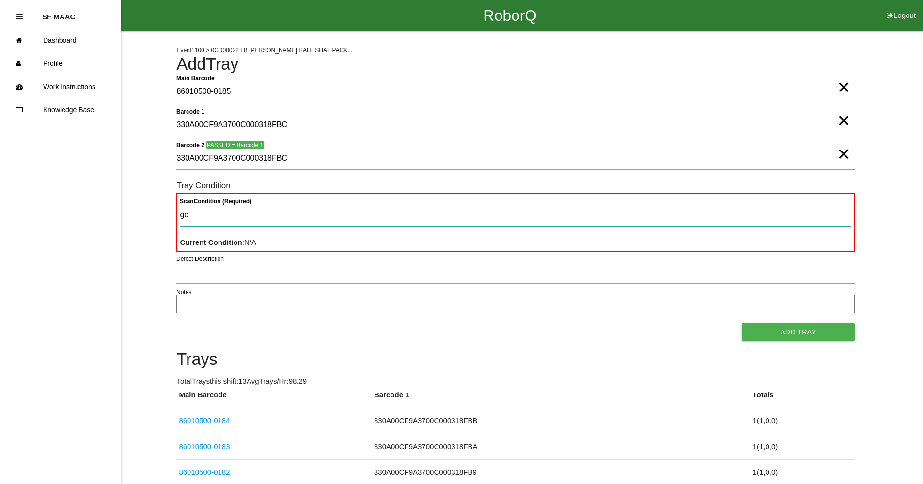
type Condition "goo"
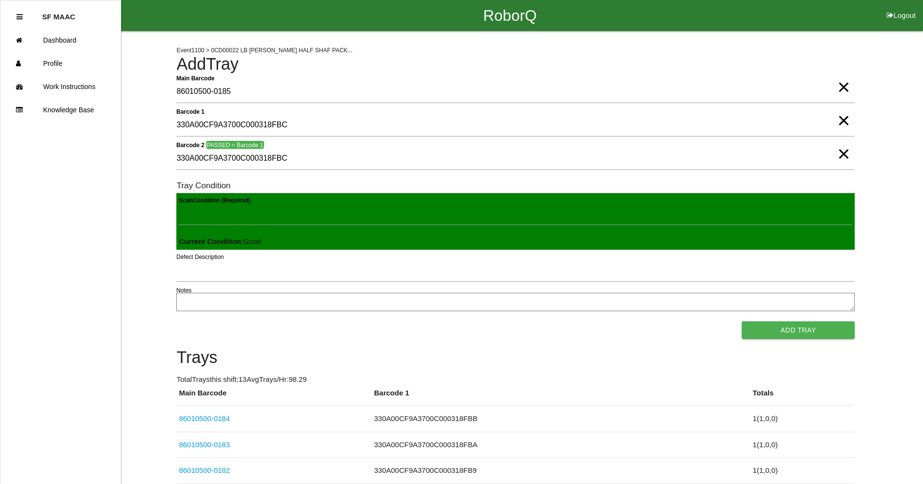
click at [742, 322] on button "Add Tray" at bounding box center [798, 330] width 113 height 17
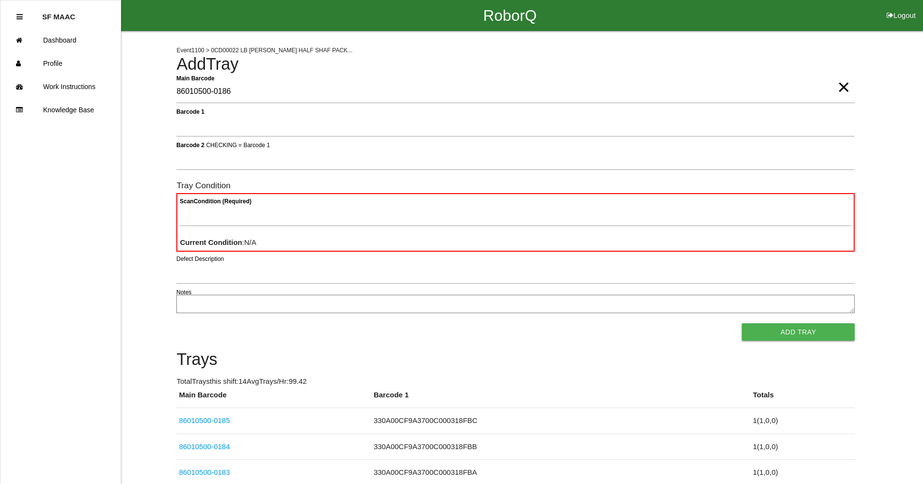
type Barcode "86010500-0186"
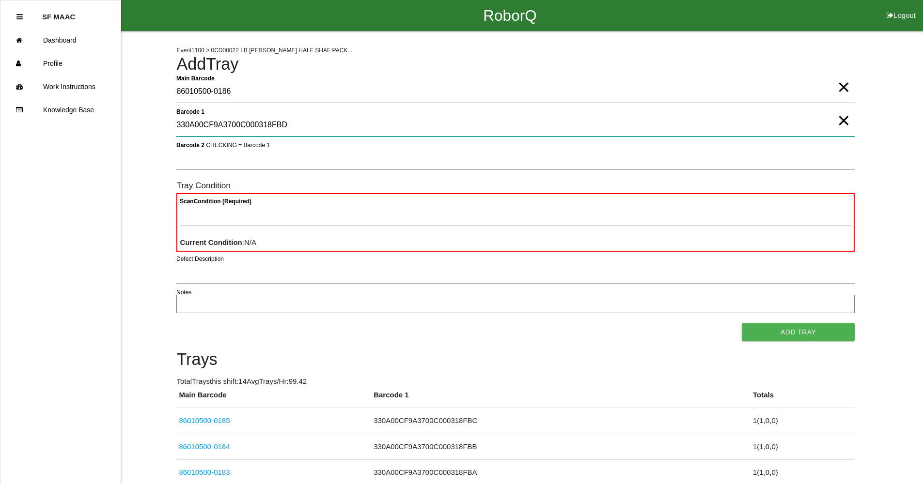
type 1 "330A00CF9A3700C000318FBD"
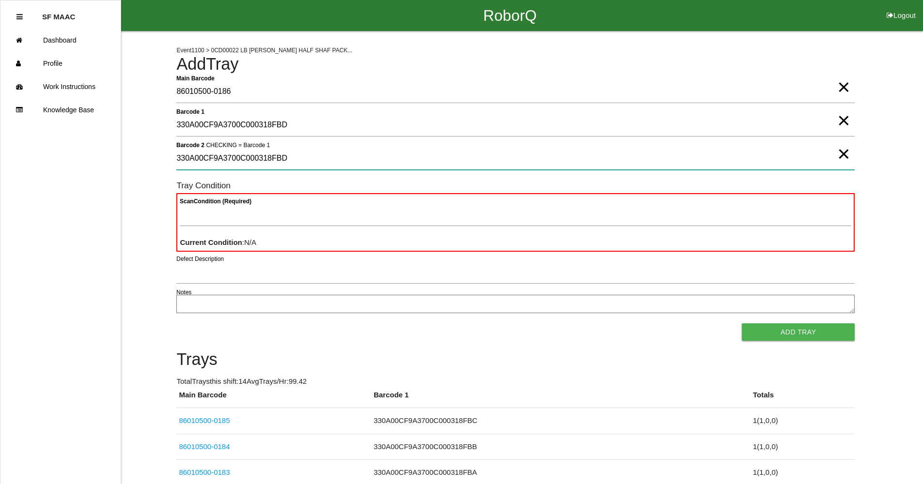
type 2 "330A00CF9A3700C000318FBD"
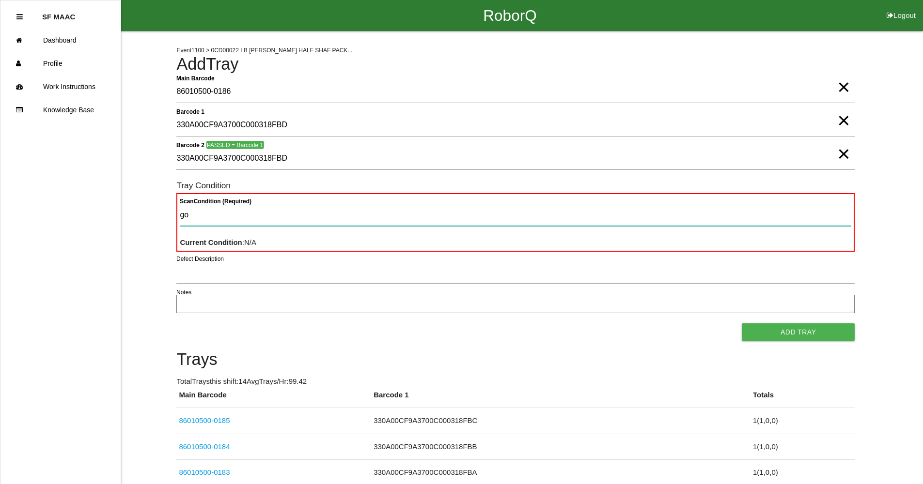
type Condition "goo"
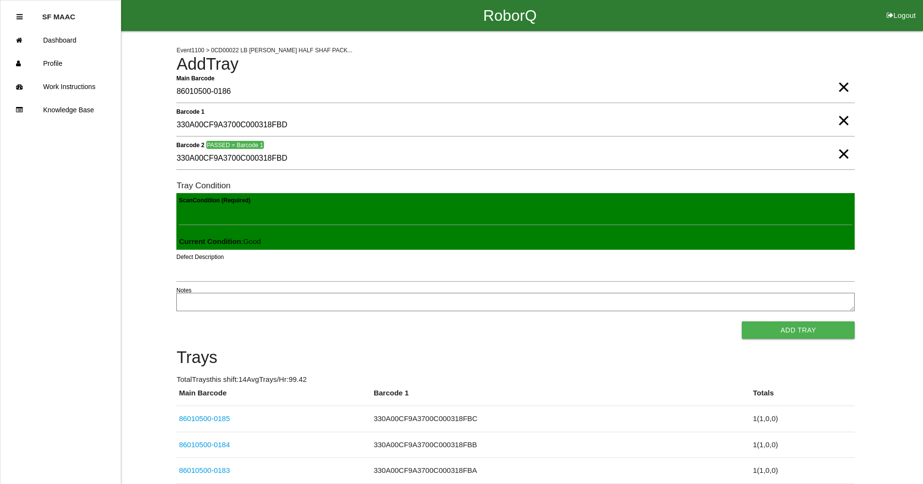
click at [742, 322] on button "Add Tray" at bounding box center [798, 330] width 113 height 17
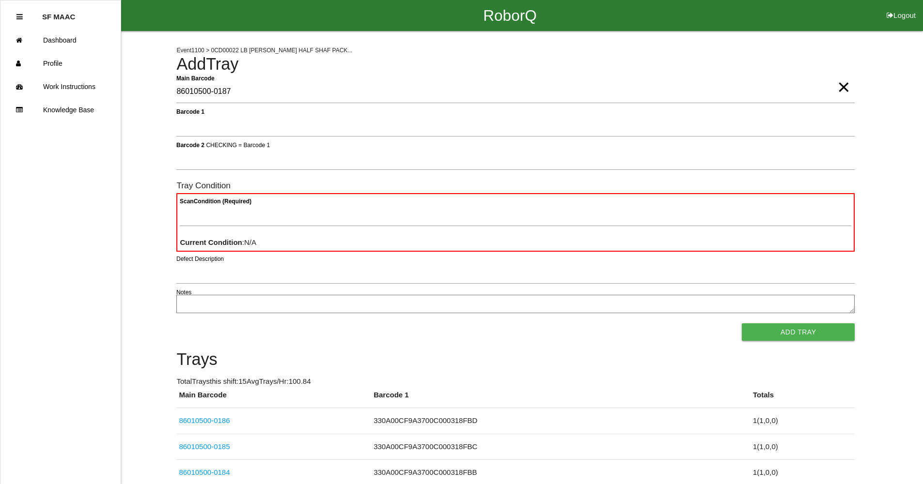
type Barcode "86010500-0187"
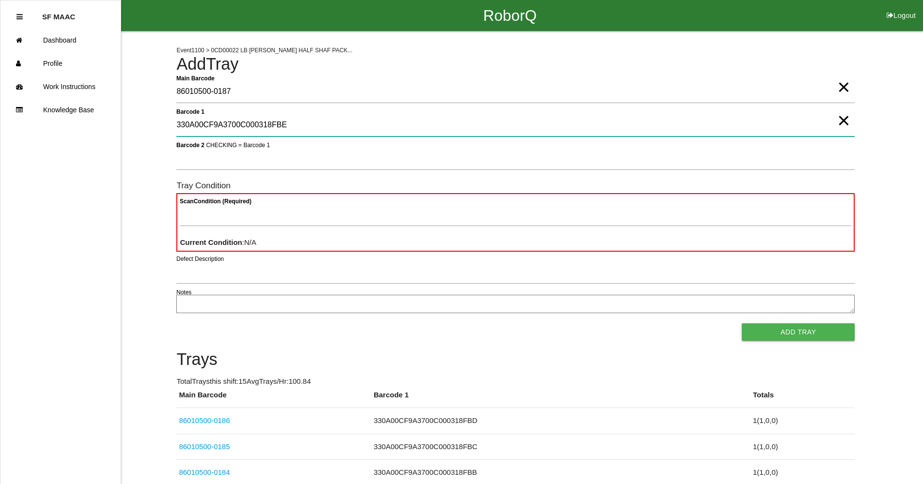
type 1 "330A00CF9A3700C000318FBE"
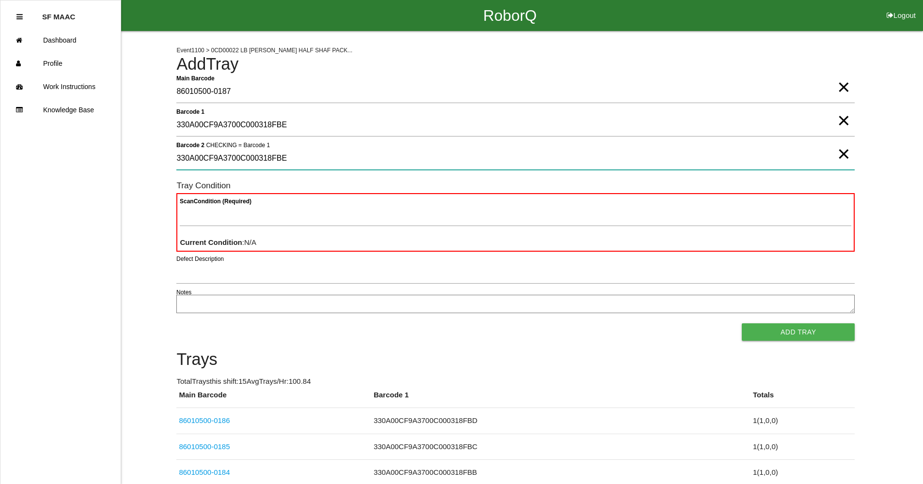
type 2 "330A00CF9A3700C000318FBE"
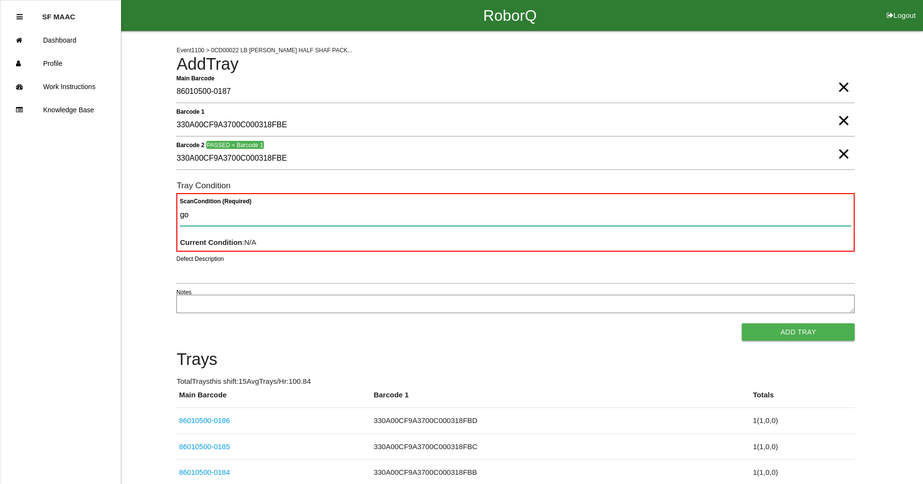
type Condition "goo"
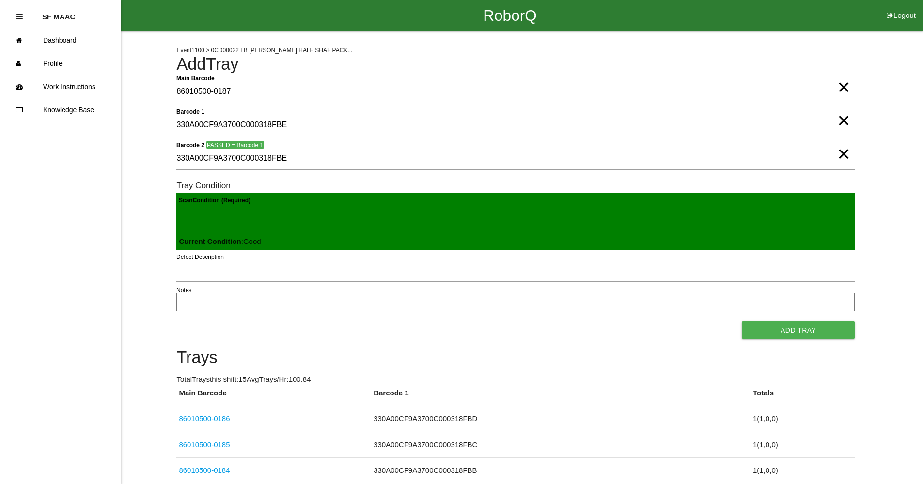
click at [742, 322] on button "Add Tray" at bounding box center [798, 330] width 113 height 17
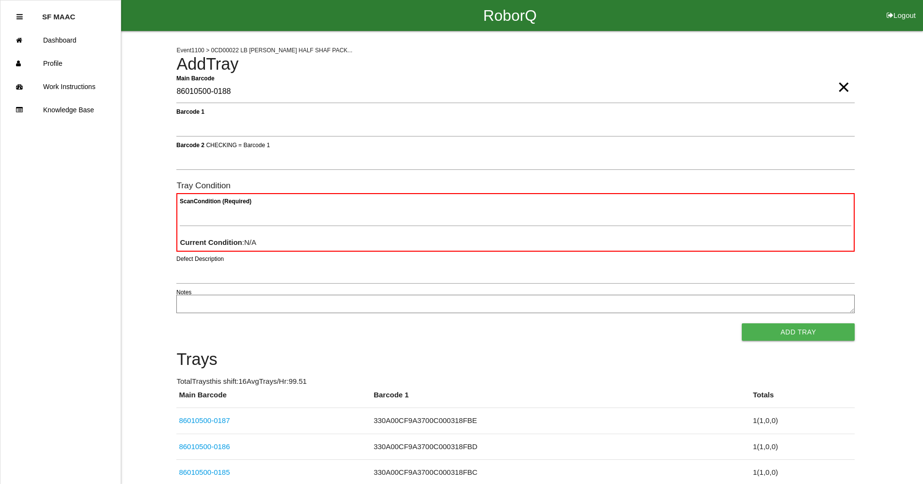
type Barcode "86010500-0188"
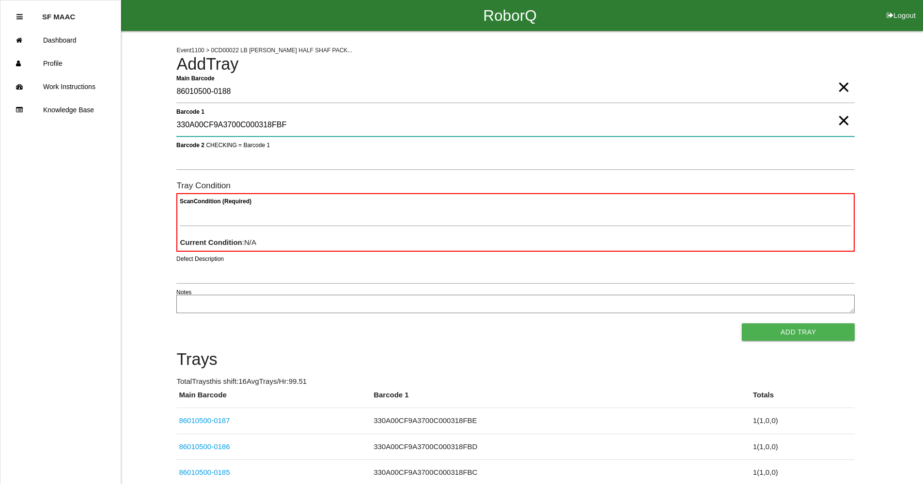
type 1 "330A00CF9A3700C000318FBF"
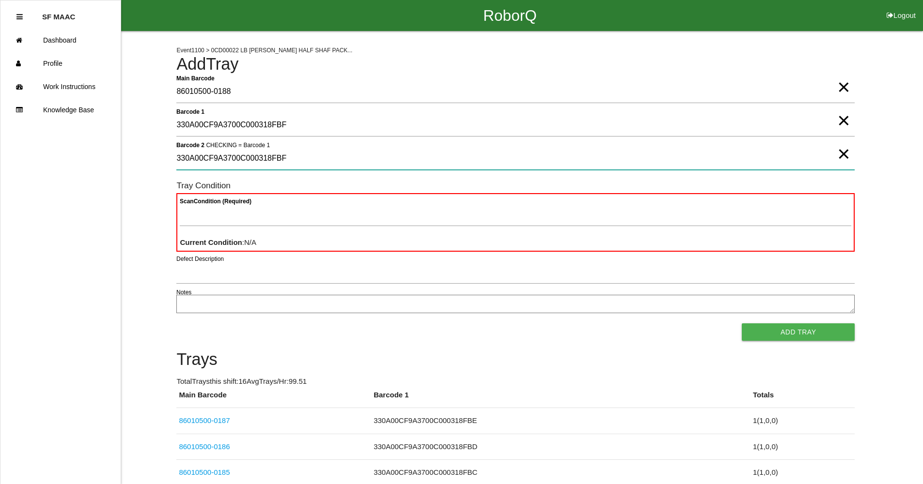
type 2 "330A00CF9A3700C000318FBF"
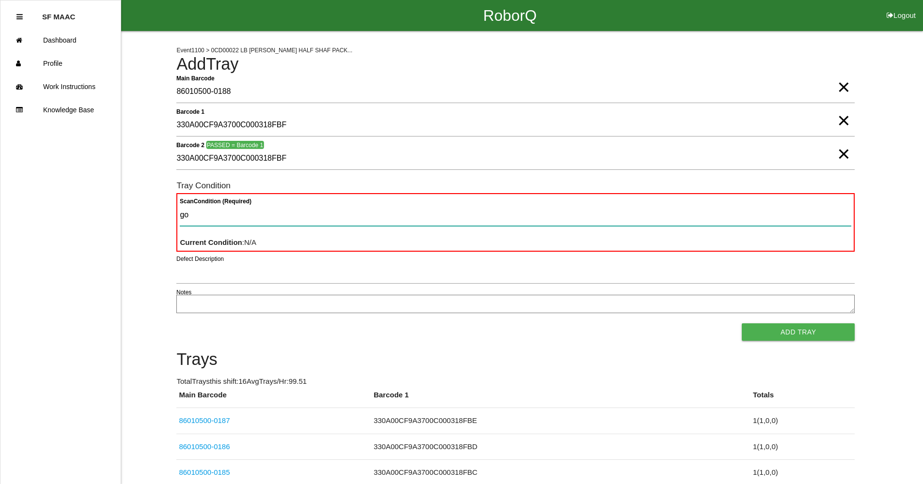
type Condition "goo"
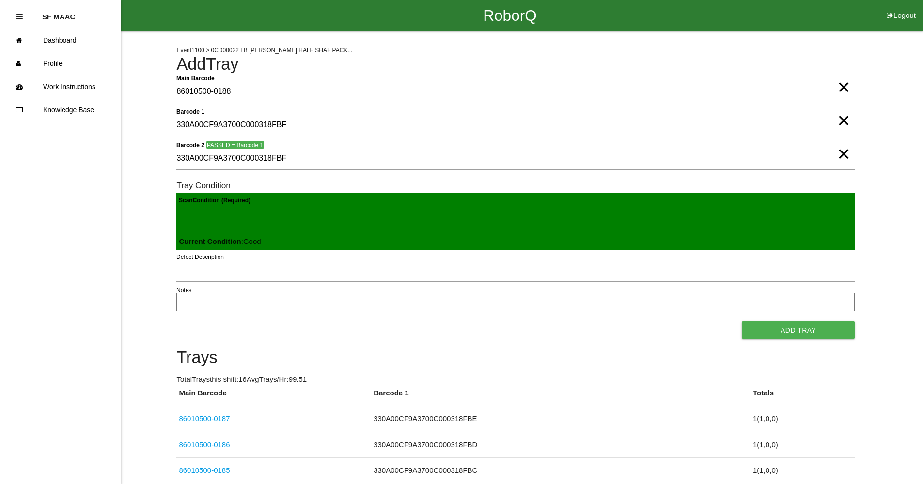
click at [742, 322] on button "Add Tray" at bounding box center [798, 330] width 113 height 17
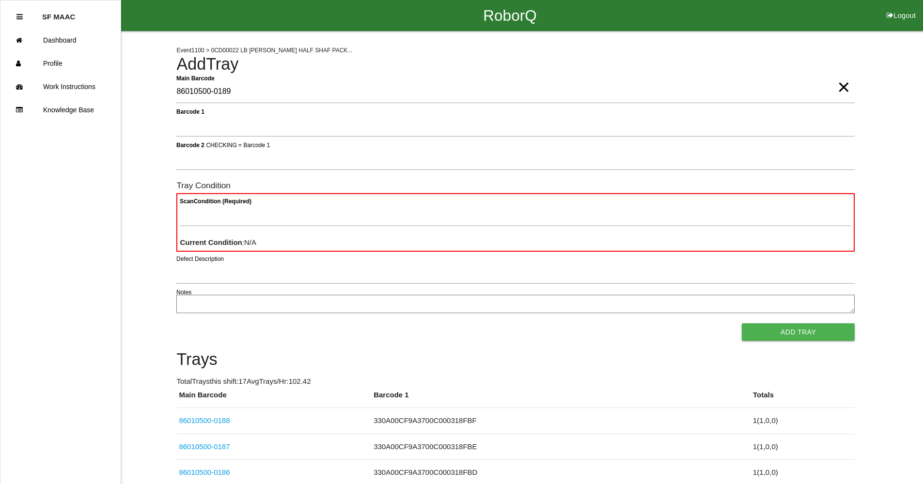
type Barcode "86010500-0189"
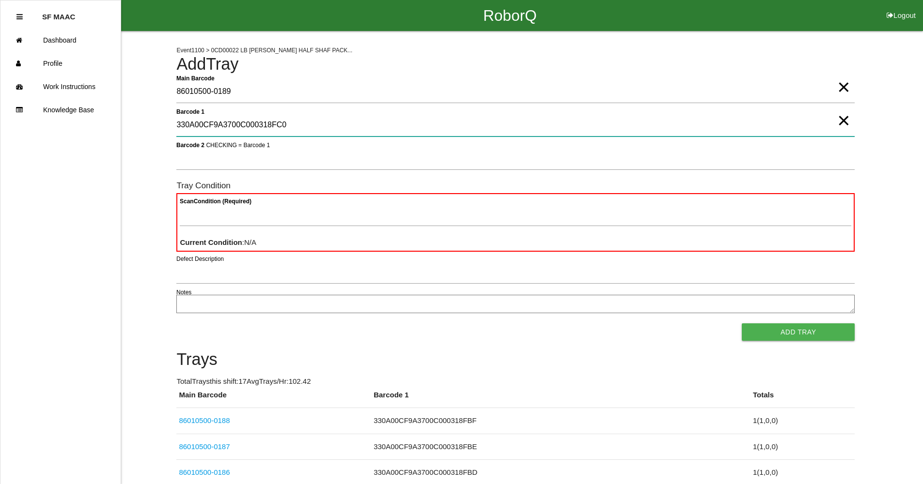
type 1 "330A00CF9A3700C000318FC0"
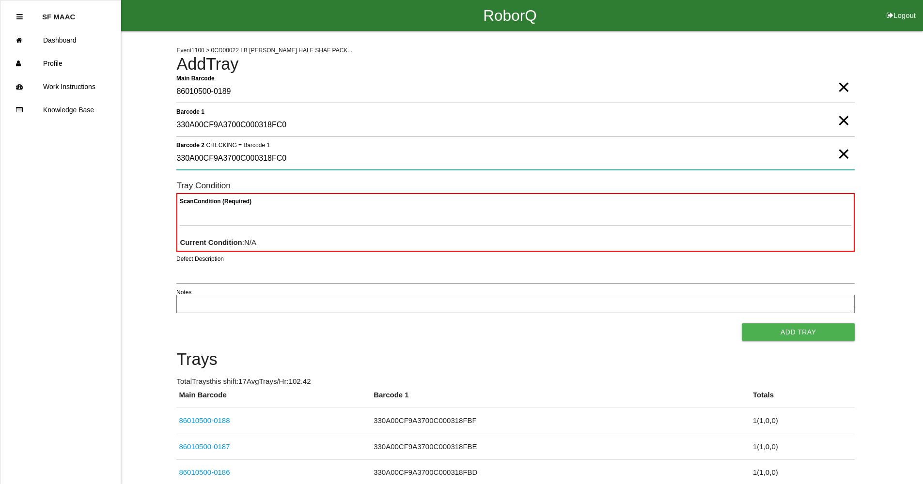
type 2 "330A00CF9A3700C000318FC0"
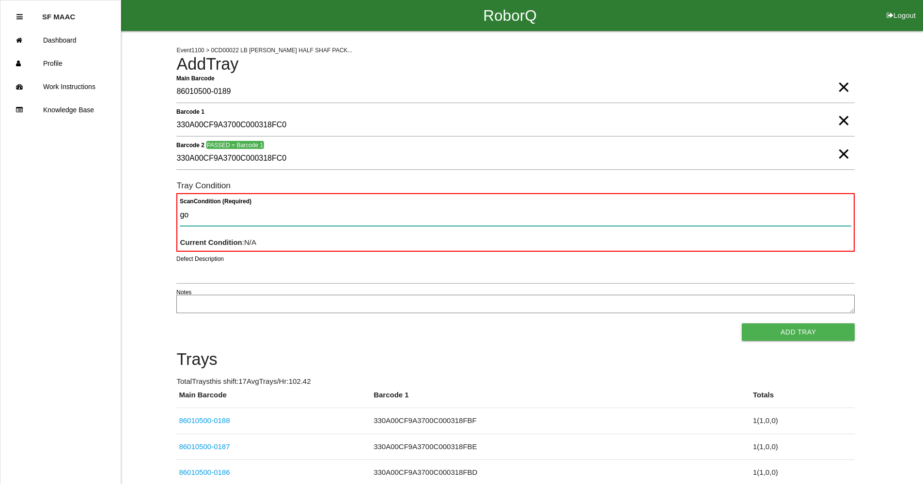
type Condition "goo"
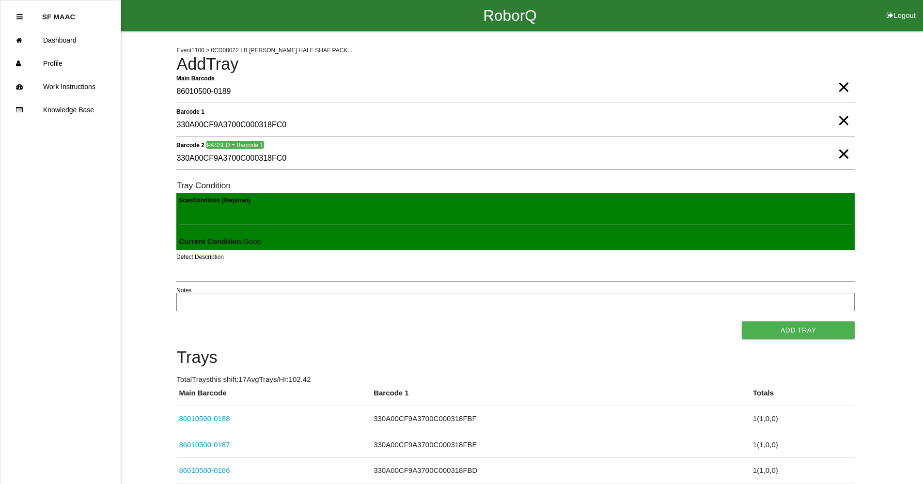
click at [742, 322] on button "Add Tray" at bounding box center [798, 330] width 113 height 17
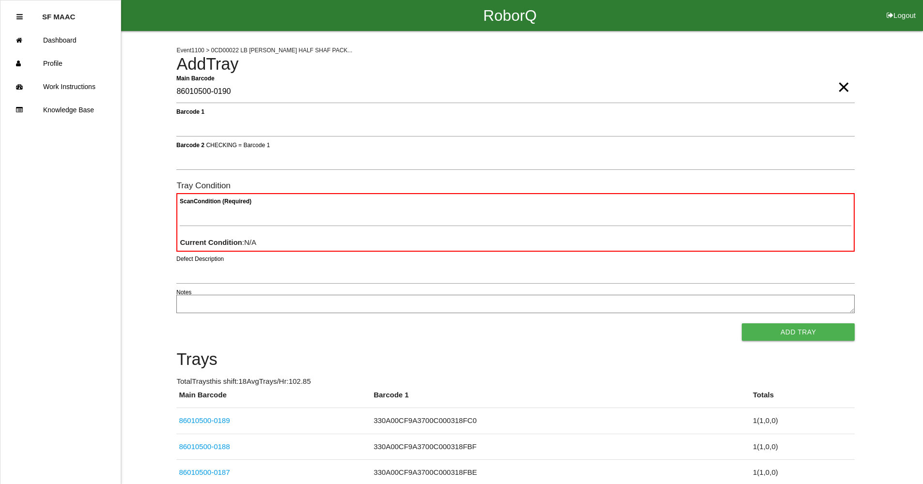
type Barcode "86010500-0190"
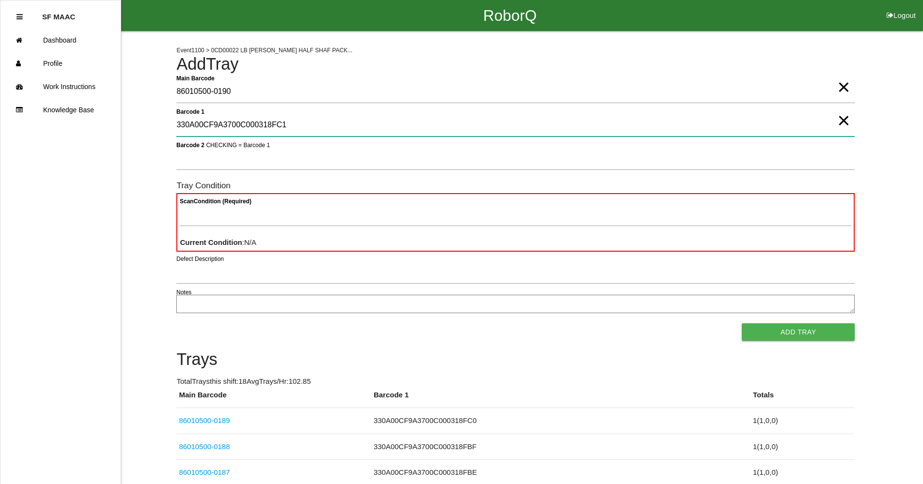
type 1 "330A00CF9A3700C000318FC1"
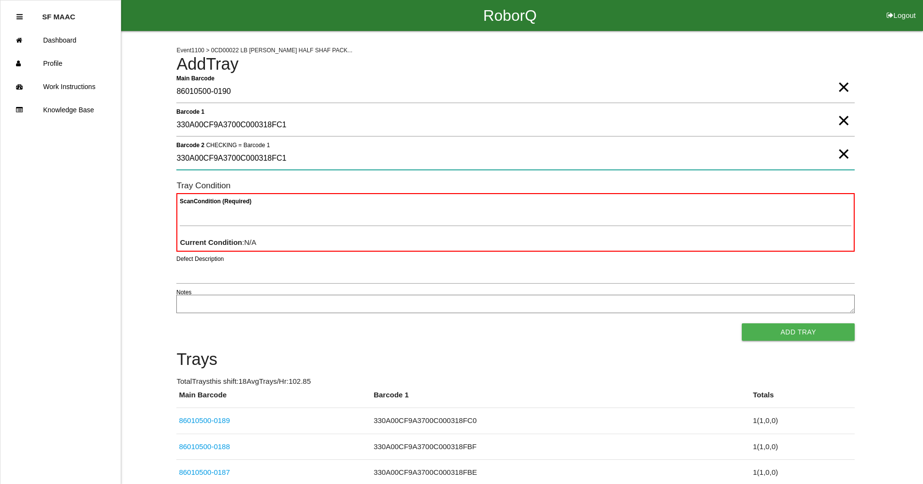
type 2 "330A00CF9A3700C000318FC1"
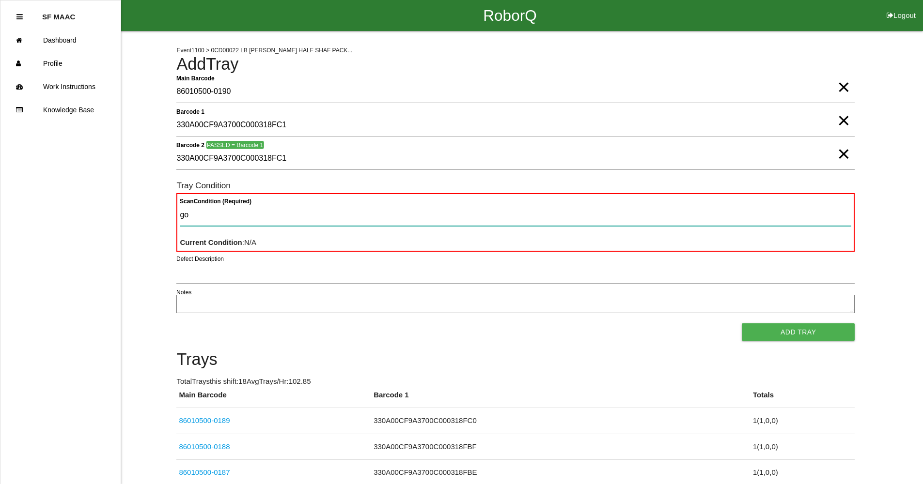
type Condition "goo"
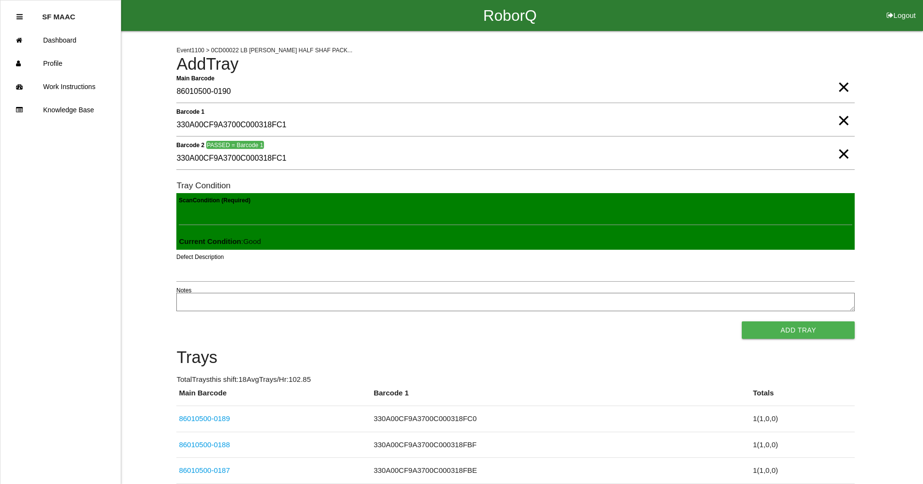
click at [742, 322] on button "Add Tray" at bounding box center [798, 330] width 113 height 17
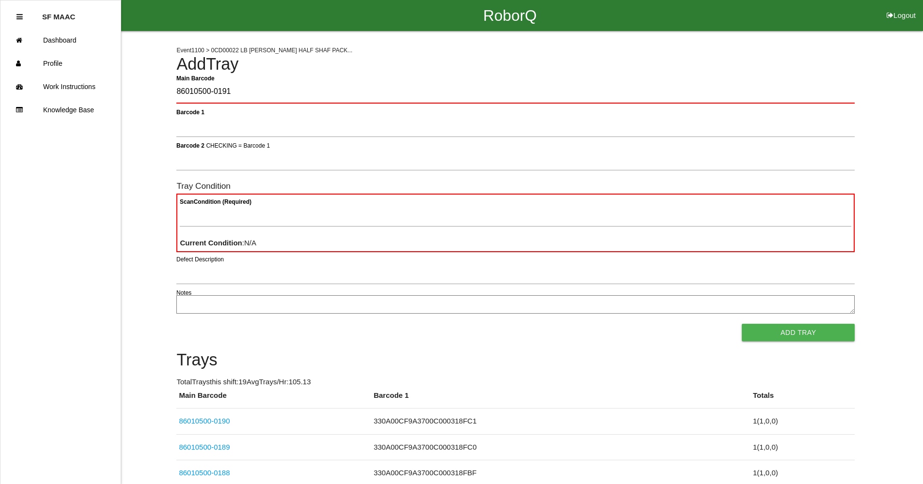
type Barcode "86010500-0191"
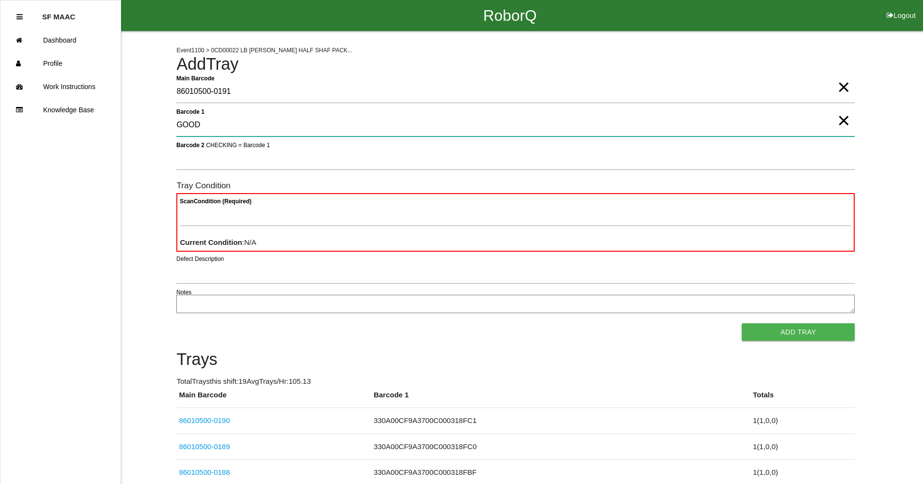
type 1 "GOOD"
click at [839, 118] on span "×" at bounding box center [843, 110] width 13 height 19
click at [805, 123] on 1 "Barcode 1" at bounding box center [515, 125] width 678 height 22
type 1 "330A00CF9A3700C000318FC2"
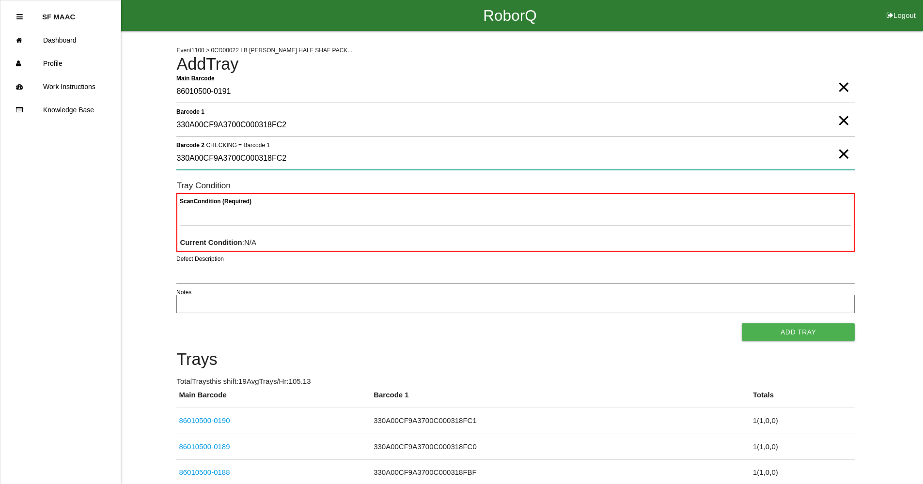
type 2 "330A00CF9A3700C000318FC2"
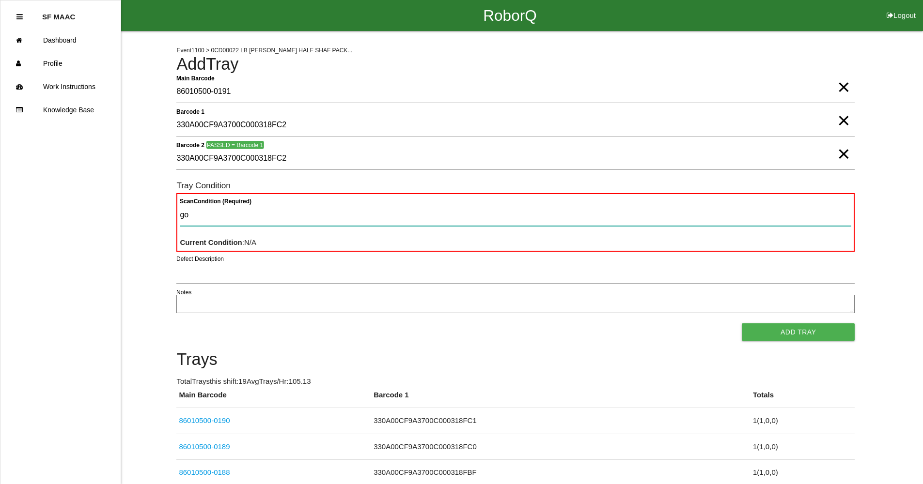
type Condition "goo"
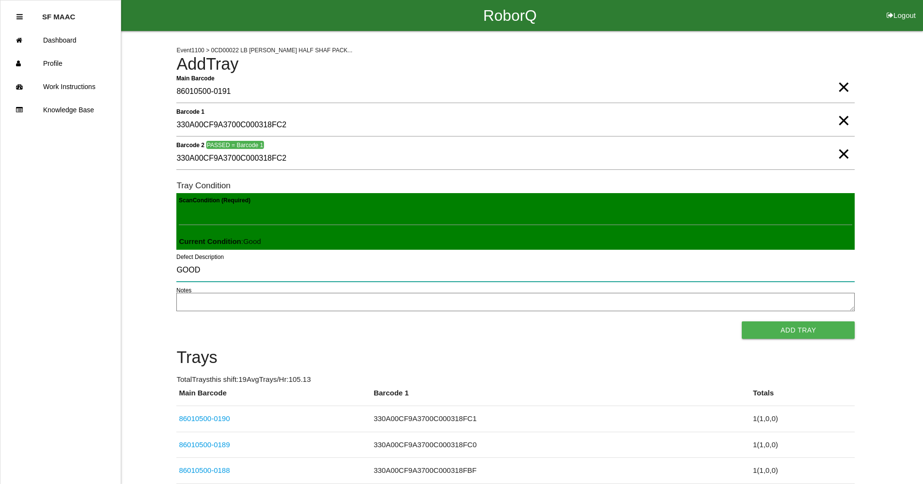
type input "GOOD"
click at [832, 337] on button "Add Tray" at bounding box center [798, 330] width 113 height 17
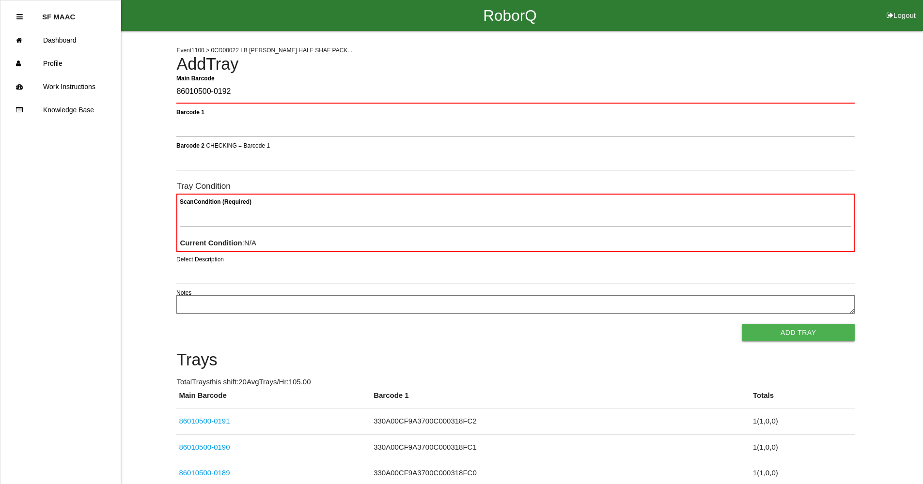
type Barcode "86010500-0192"
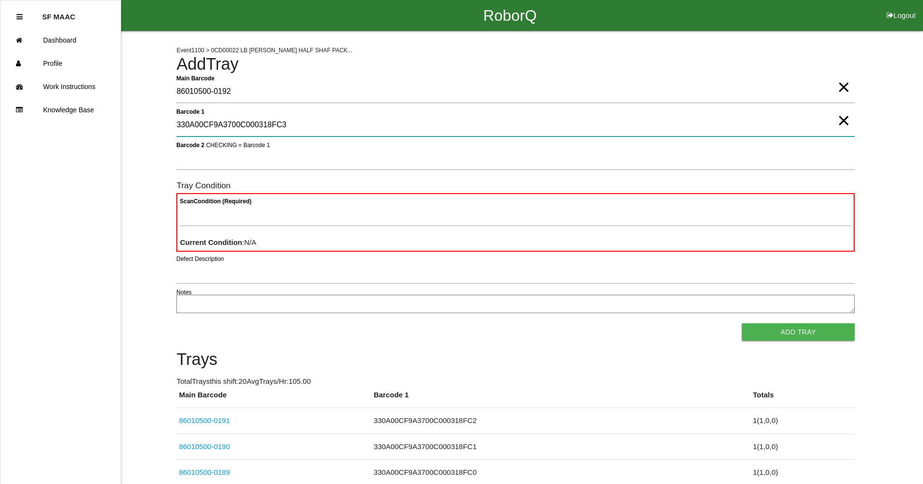
type 1 "330A00CF9A3700C000318FC3"
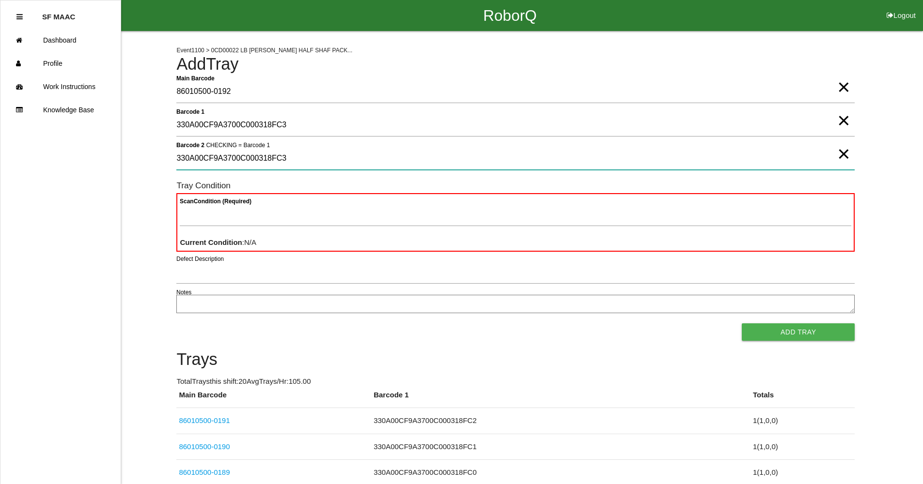
type 2 "330A00CF9A3700C000318FC3"
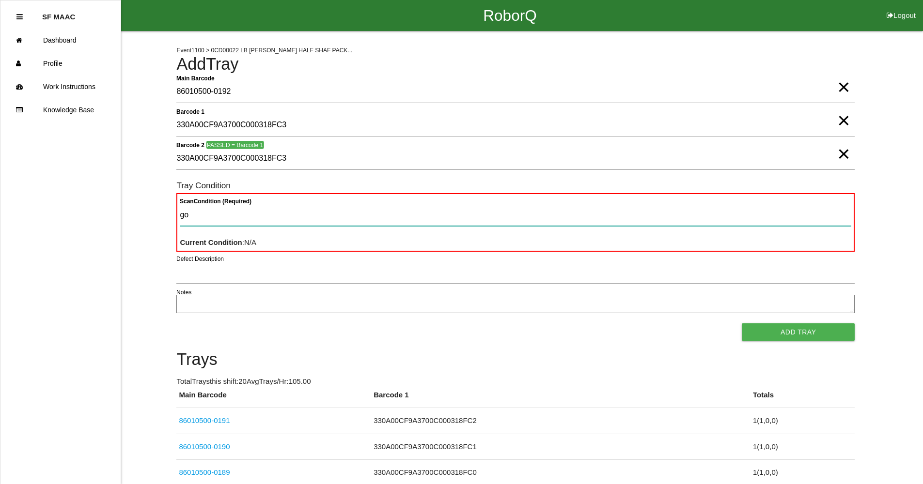
type Condition "goo"
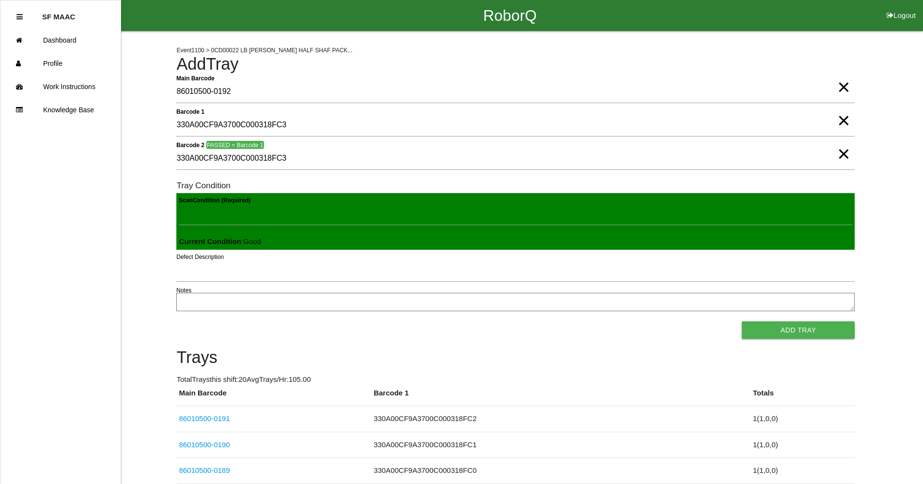
click at [742, 322] on button "Add Tray" at bounding box center [798, 330] width 113 height 17
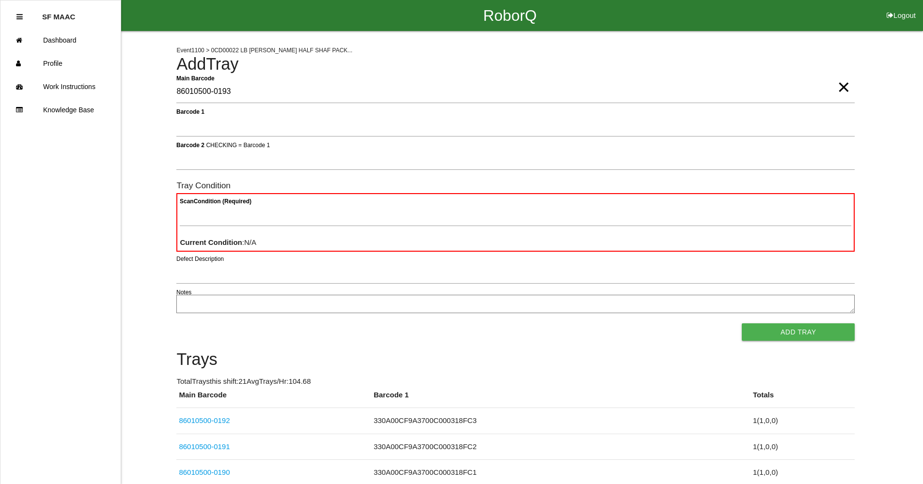
type Barcode "86010500-0193"
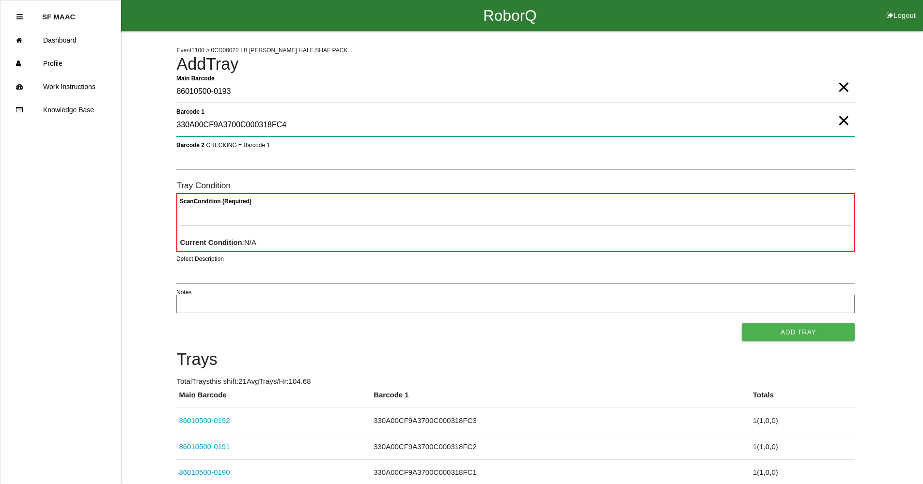
type 1 "330A00CF9A3700C000318FC4"
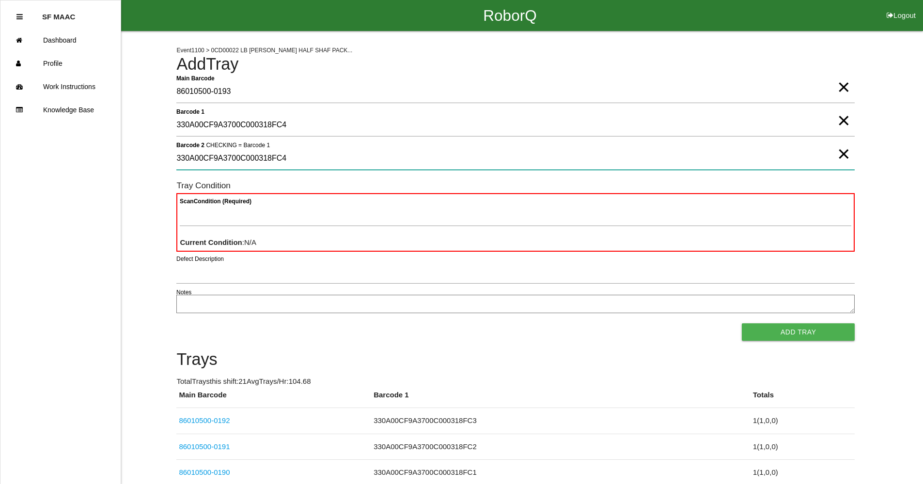
type 2 "330A00CF9A3700C000318FC4"
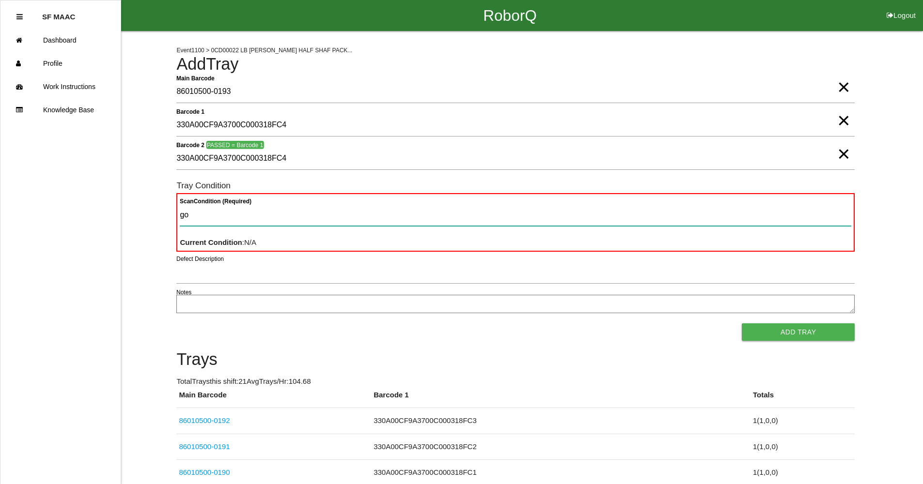
type Condition "goo"
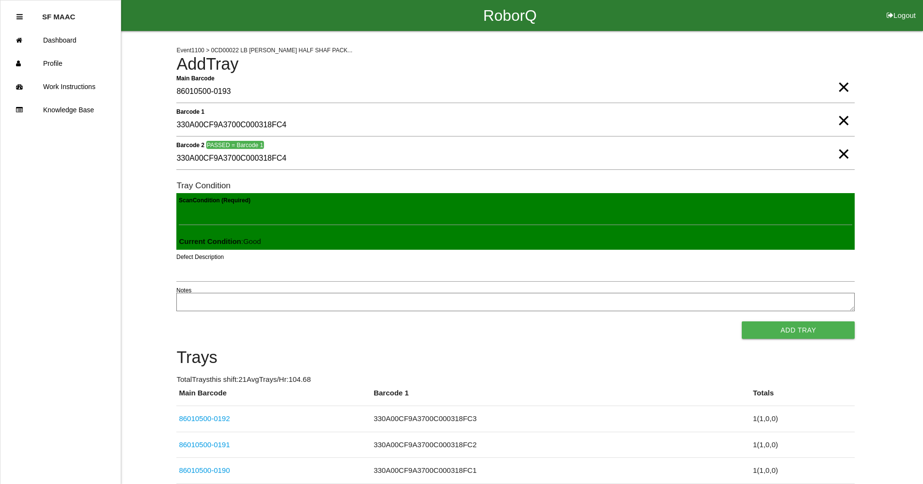
click at [742, 322] on button "Add Tray" at bounding box center [798, 330] width 113 height 17
